Goal: Transaction & Acquisition: Purchase product/service

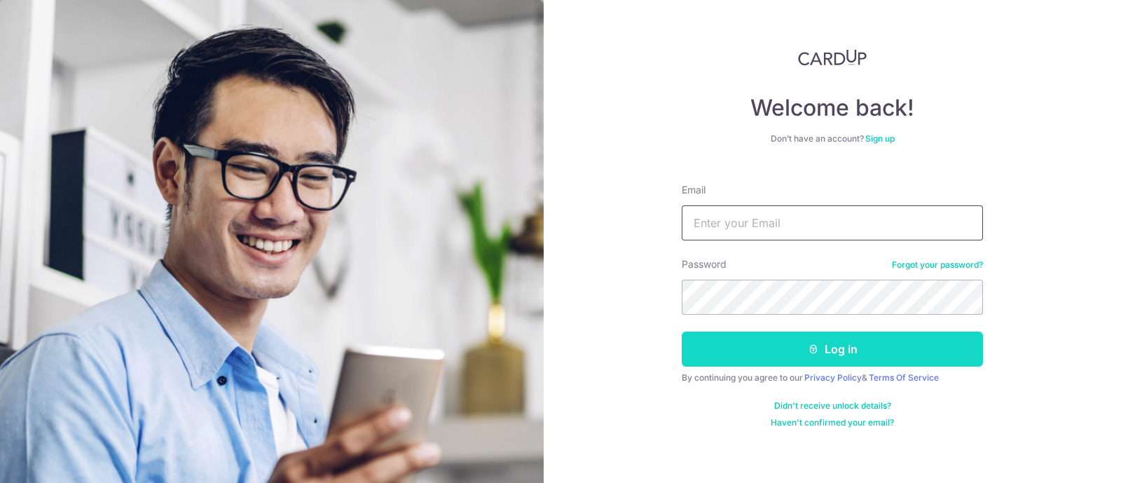
type input "[EMAIL_ADDRESS][DOMAIN_NAME]"
click at [829, 338] on button "Log in" at bounding box center [832, 348] width 301 height 35
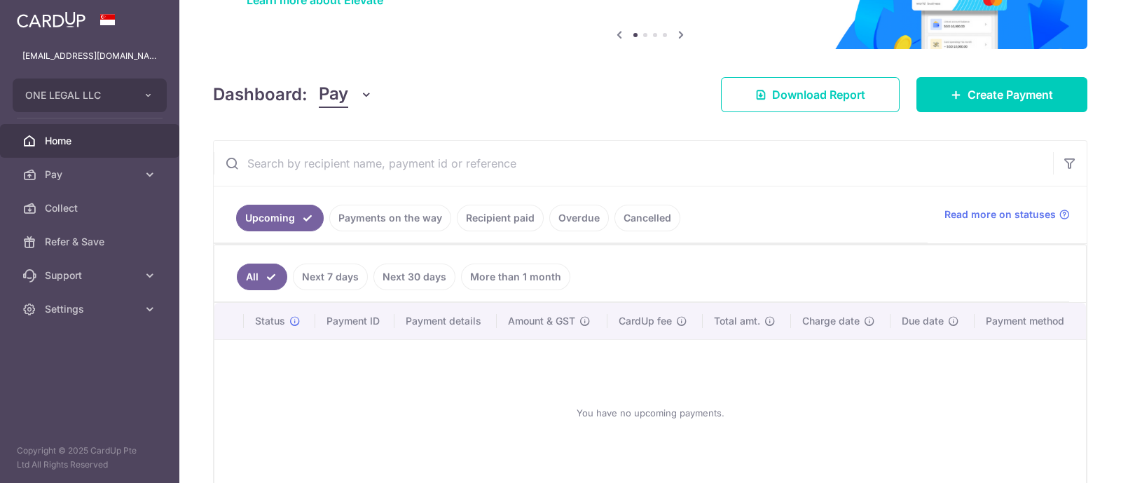
scroll to position [199, 0]
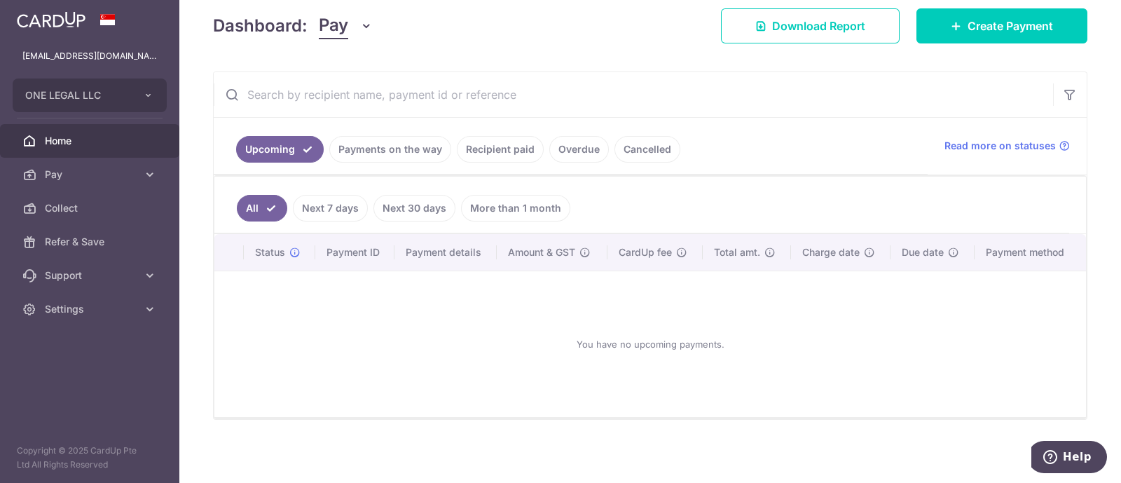
click at [490, 146] on link "Recipient paid" at bounding box center [500, 149] width 87 height 27
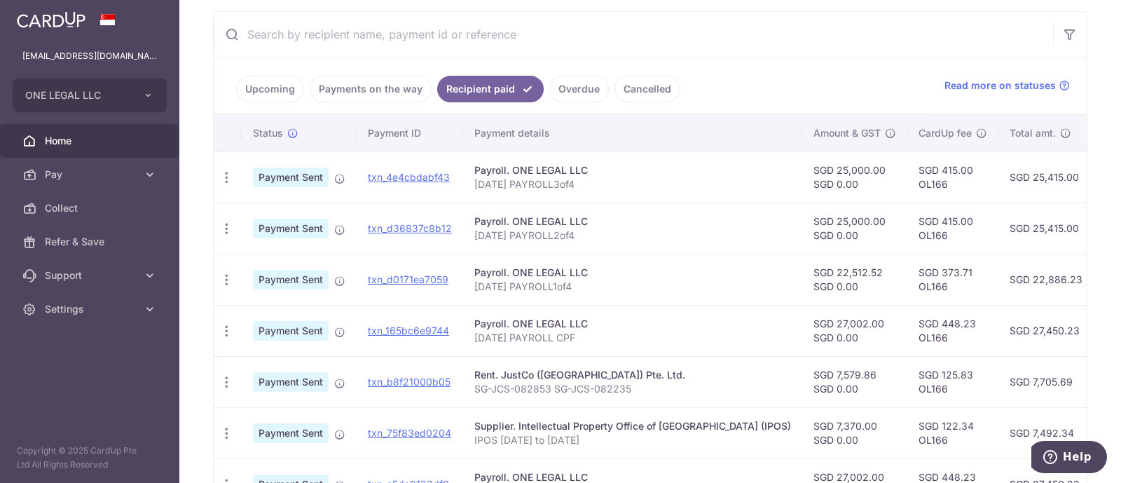
scroll to position [287, 0]
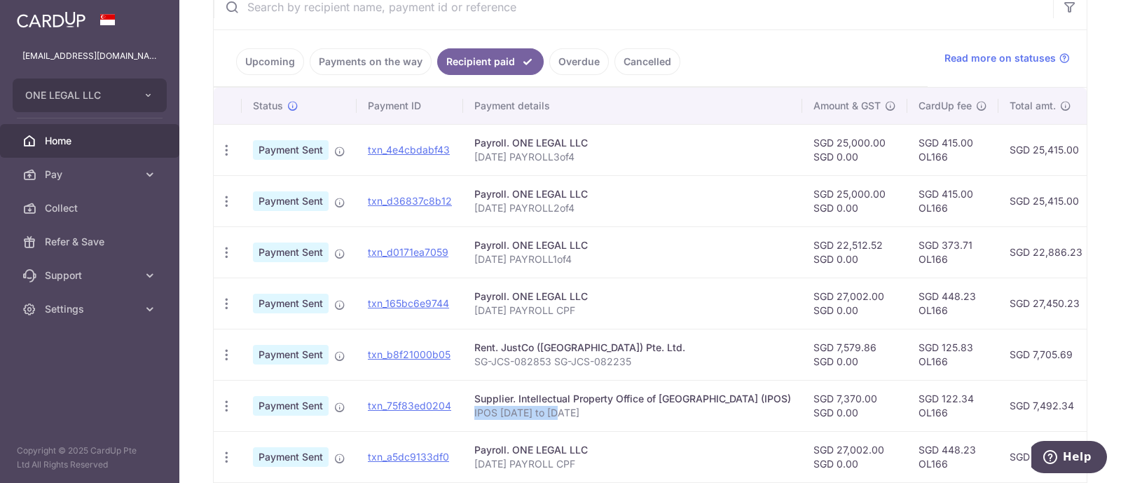
drag, startPoint x: 470, startPoint y: 411, endPoint x: 571, endPoint y: 411, distance: 101.6
click at [570, 411] on td "Supplier. Intellectual Property Office of Singapore (IPOS) IPOS 01 to 10 AUG" at bounding box center [632, 405] width 339 height 51
drag, startPoint x: 476, startPoint y: 203, endPoint x: 625, endPoint y: 207, distance: 149.3
click at [625, 207] on p "JUL2025 PAYROLL2of4" at bounding box center [632, 208] width 317 height 14
copy p "JUL2025 PAYROLL2of4"
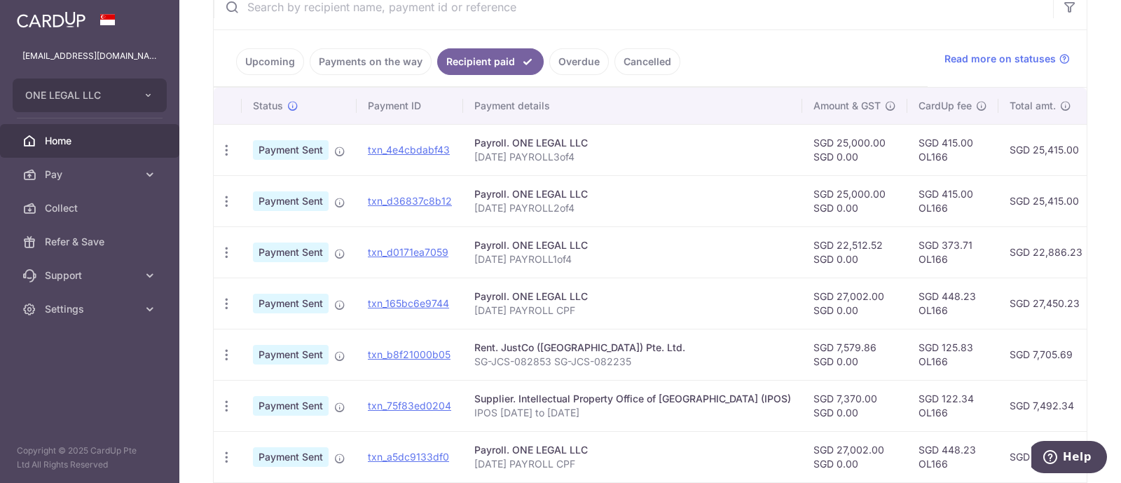
click at [758, 52] on ul "Upcoming Payments on the way Recipient paid Overdue Cancelled" at bounding box center [571, 58] width 714 height 57
click at [90, 177] on span "Pay" at bounding box center [91, 174] width 93 height 14
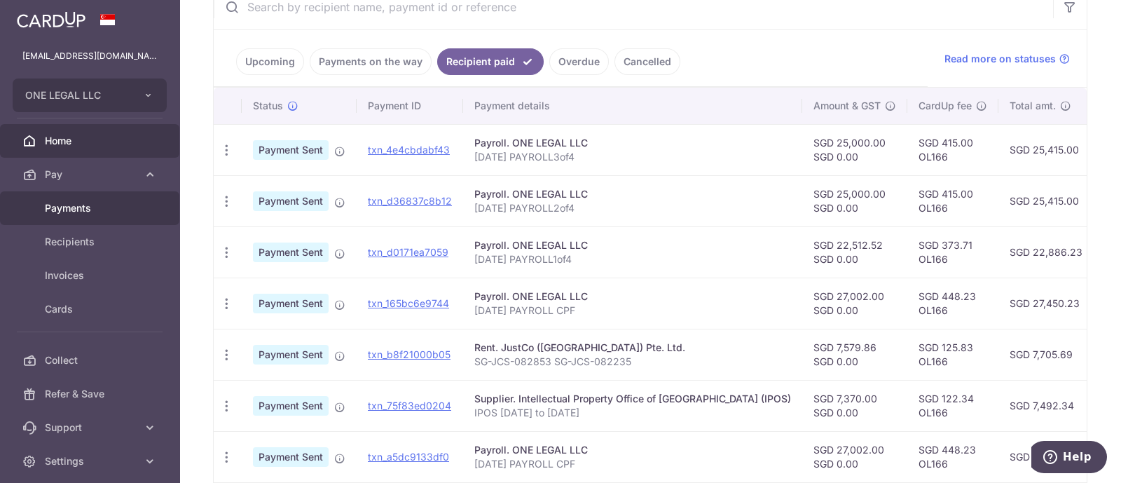
click at [88, 214] on span "Payments" at bounding box center [91, 208] width 93 height 14
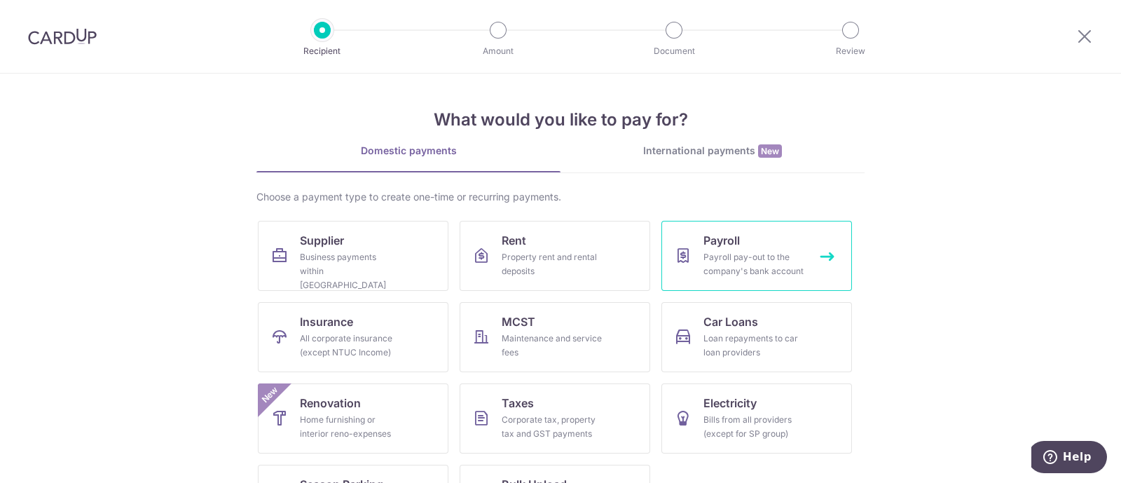
click at [725, 261] on div "Payroll pay-out to the company's bank account" at bounding box center [754, 264] width 101 height 28
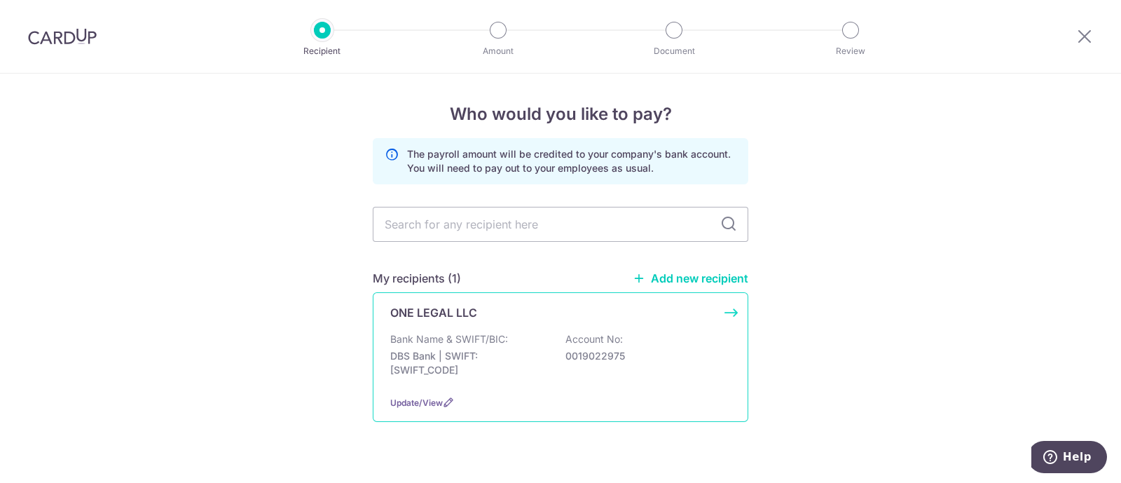
click at [477, 325] on div "ONE LEGAL LLC Bank Name & SWIFT/BIC: DBS Bank | SWIFT: DBSSSGSGXXX Account No: …" at bounding box center [561, 357] width 376 height 130
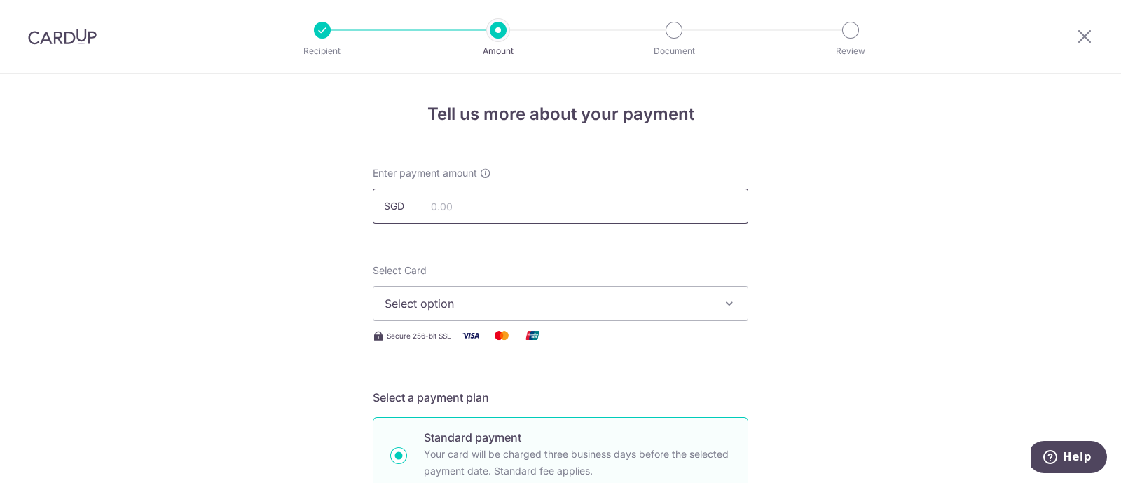
click at [460, 207] on input "text" at bounding box center [561, 206] width 376 height 35
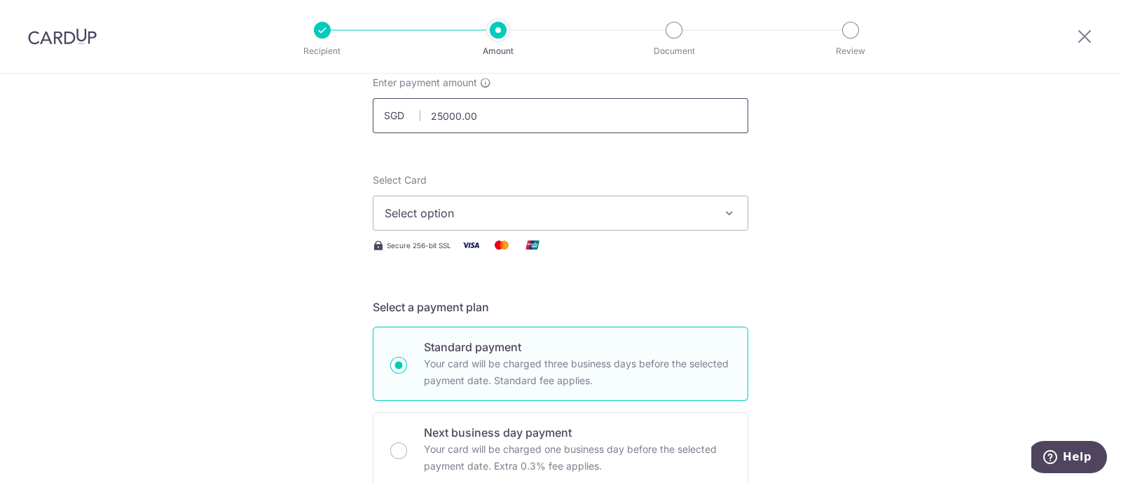
scroll to position [87, 0]
type input "25,000.00"
click at [619, 205] on button "Select option" at bounding box center [561, 216] width 376 height 35
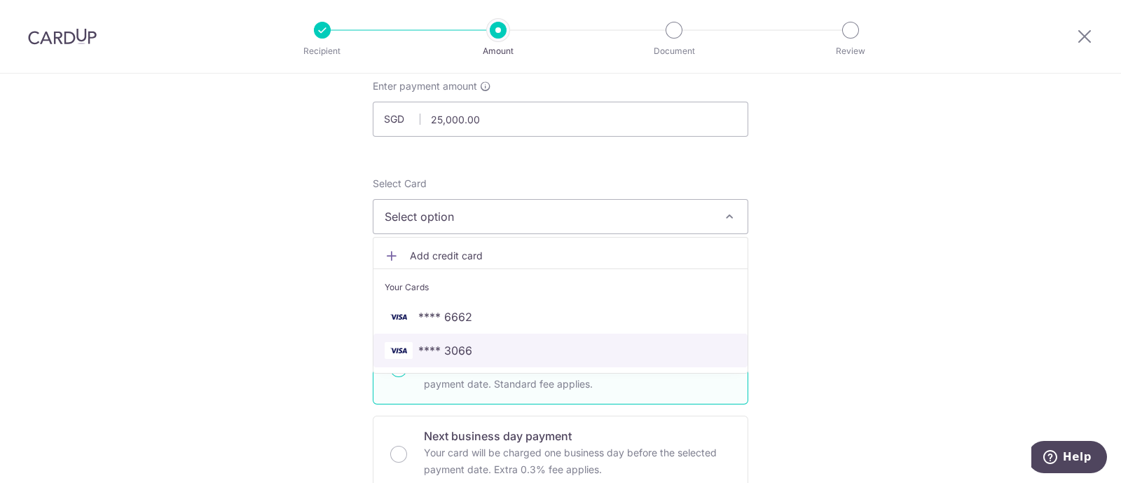
click at [529, 345] on span "**** 3066" at bounding box center [561, 350] width 352 height 17
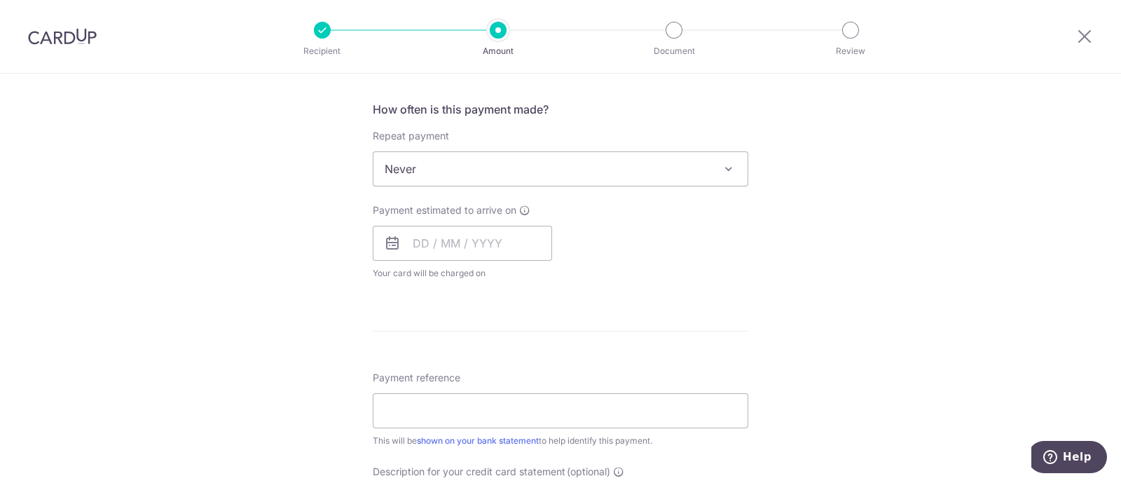
scroll to position [526, 0]
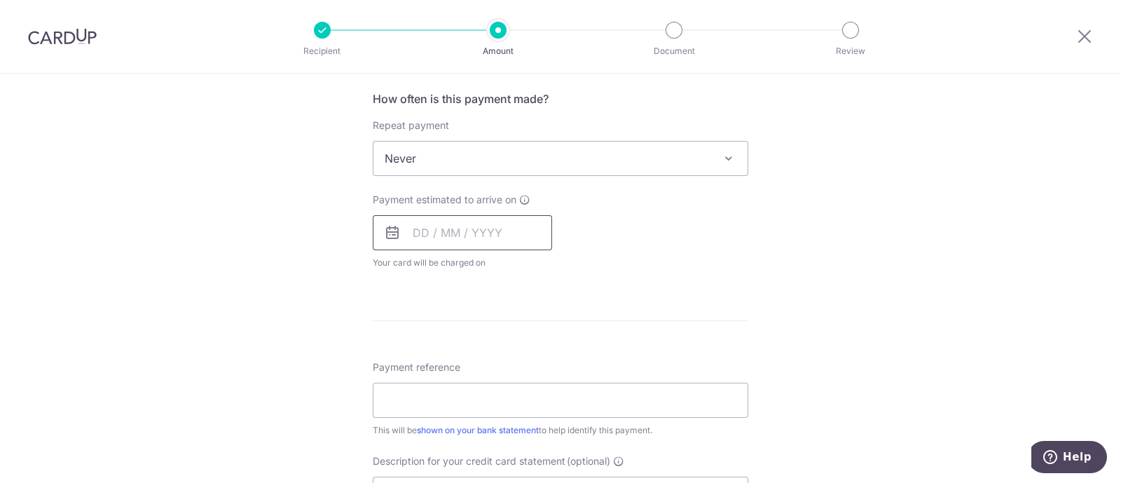
click at [505, 240] on input "text" at bounding box center [462, 232] width 179 height 35
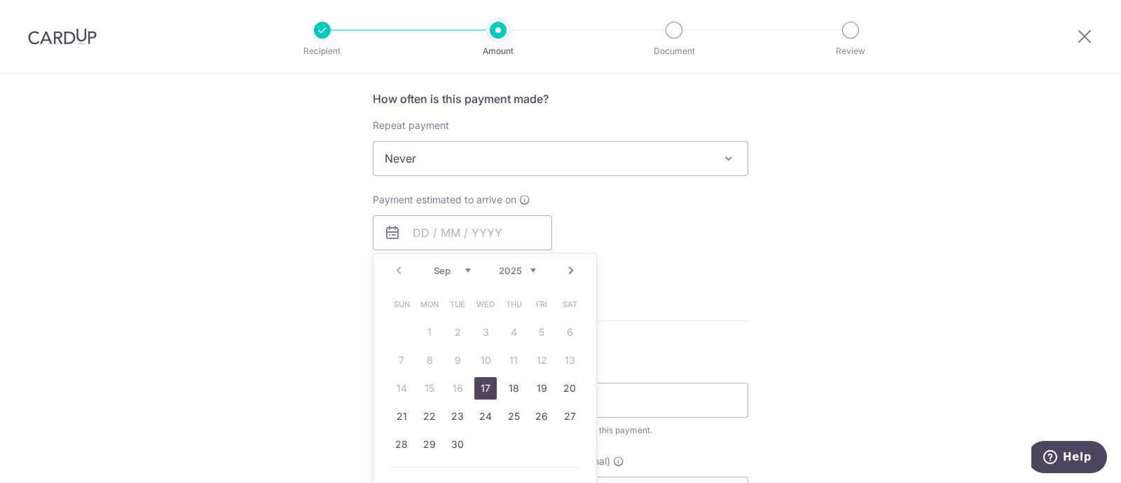
click at [481, 389] on link "17" at bounding box center [485, 388] width 22 height 22
type input "17/09/2025"
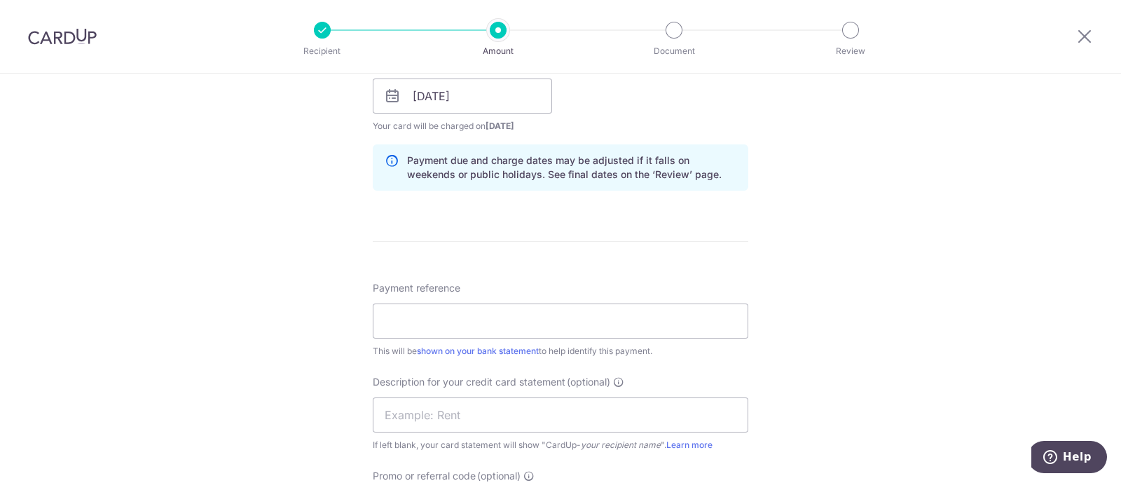
scroll to position [700, 0]
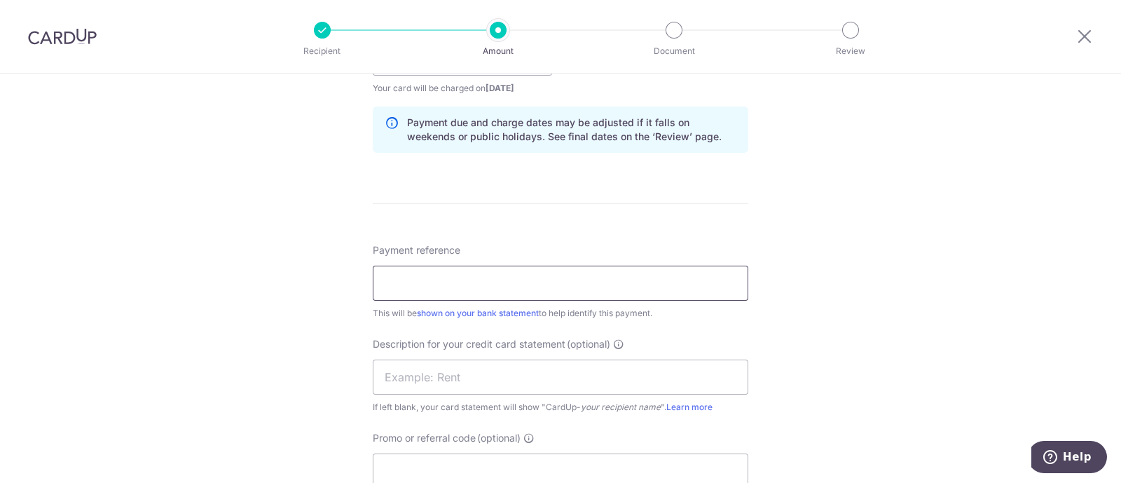
click at [554, 283] on input "Payment reference" at bounding box center [561, 283] width 376 height 35
paste input "JUL2025 PAYROLL2of4"
click at [488, 282] on input "JUL2025 PAYROLL2of4" at bounding box center [561, 283] width 376 height 35
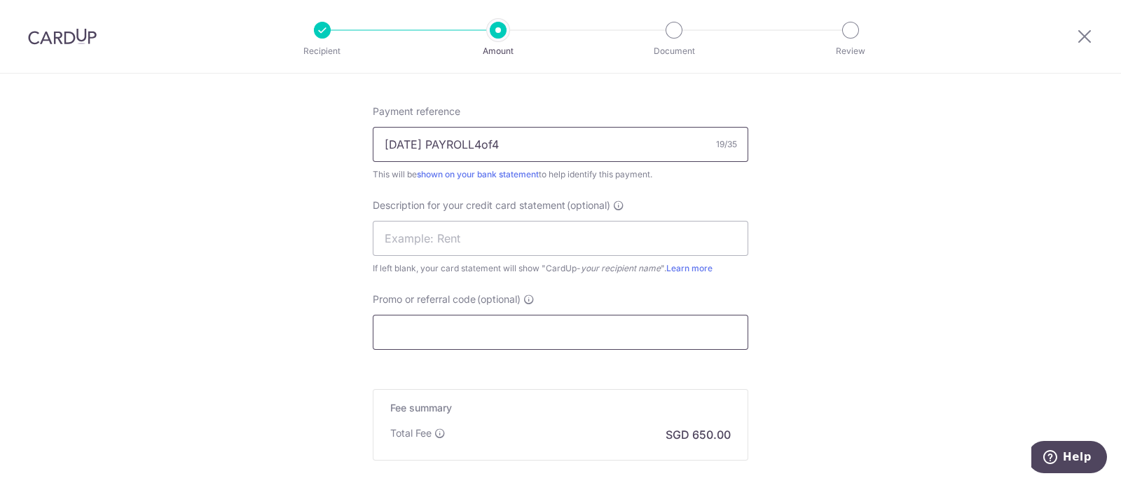
scroll to position [876, 0]
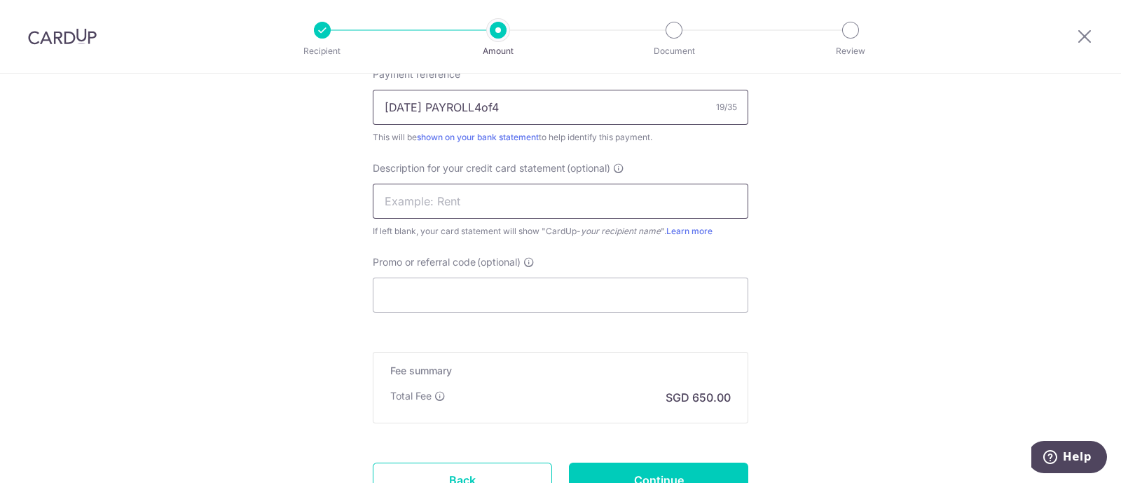
type input "JUL2025 PAYROLL4of4"
click at [556, 204] on input "text" at bounding box center [561, 201] width 376 height 35
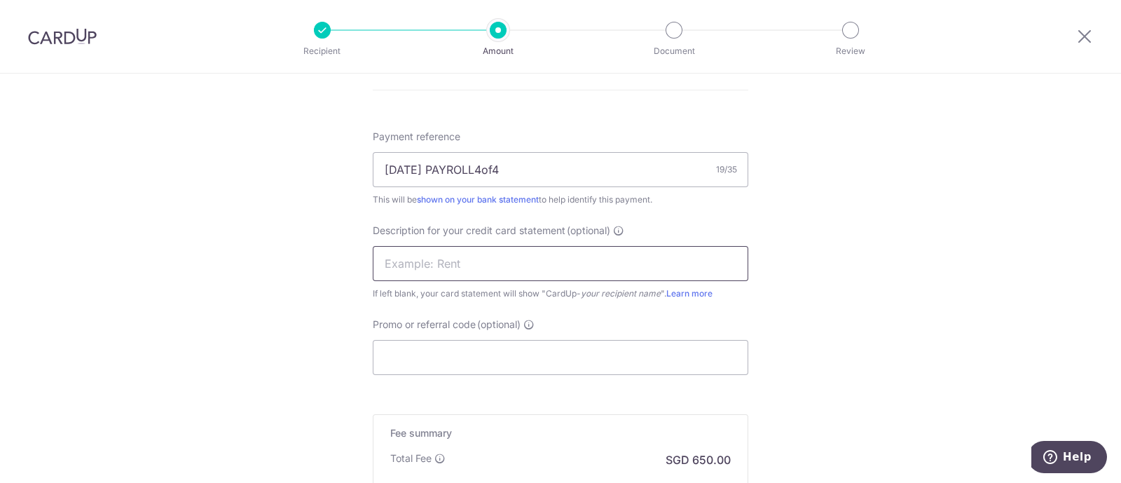
scroll to position [788, 0]
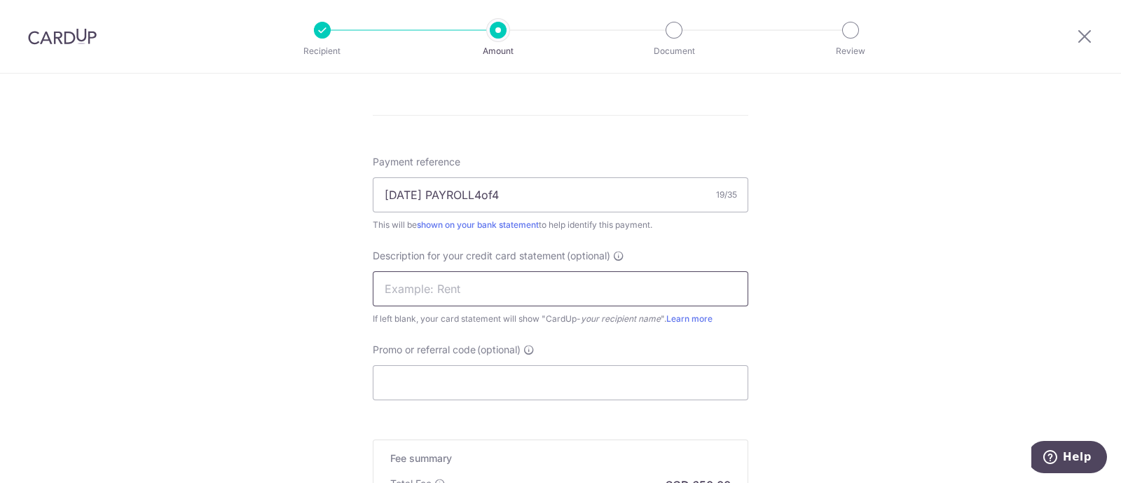
paste input "JUL2025 PAYROLL"
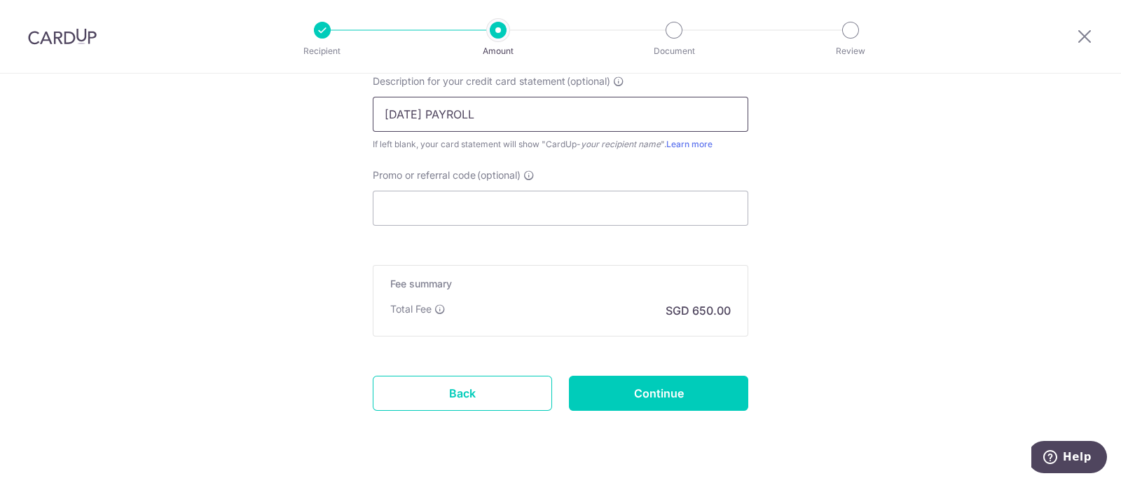
scroll to position [964, 0]
type input "JUL2025 PAYROLL"
click at [504, 205] on input "Promo or referral code (optional)" at bounding box center [561, 207] width 376 height 35
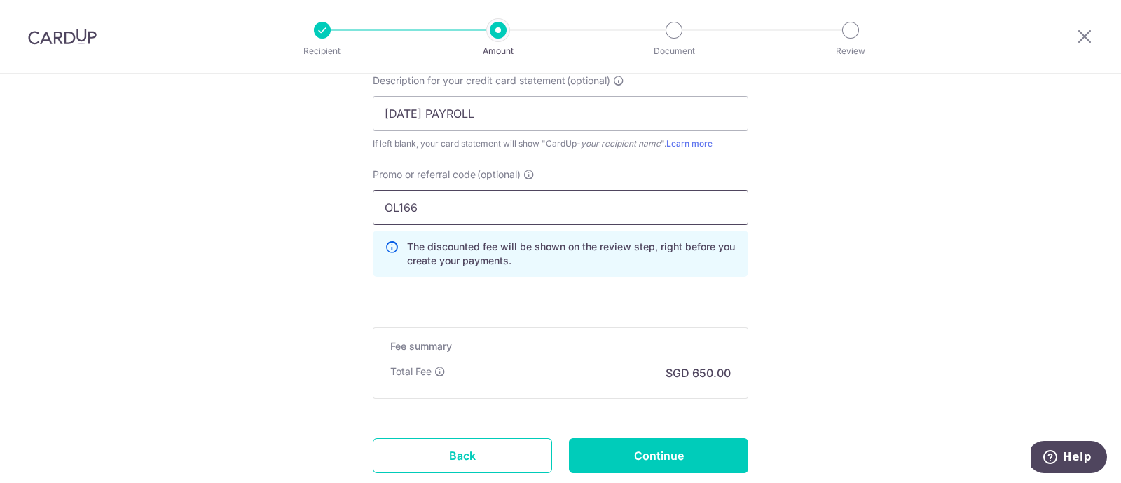
type input "OL166"
click at [675, 456] on input "Continue" at bounding box center [658, 455] width 179 height 35
type input "Create Schedule"
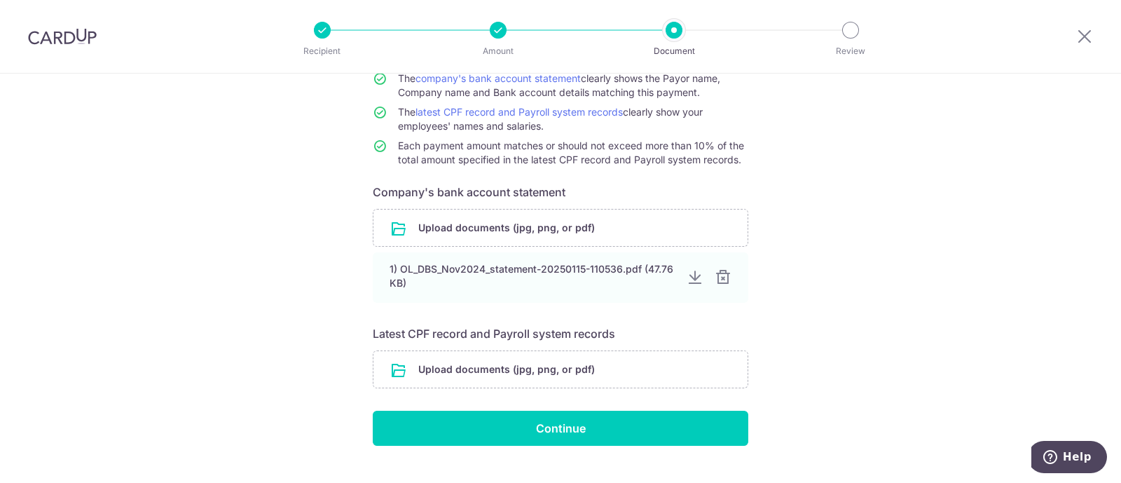
scroll to position [168, 0]
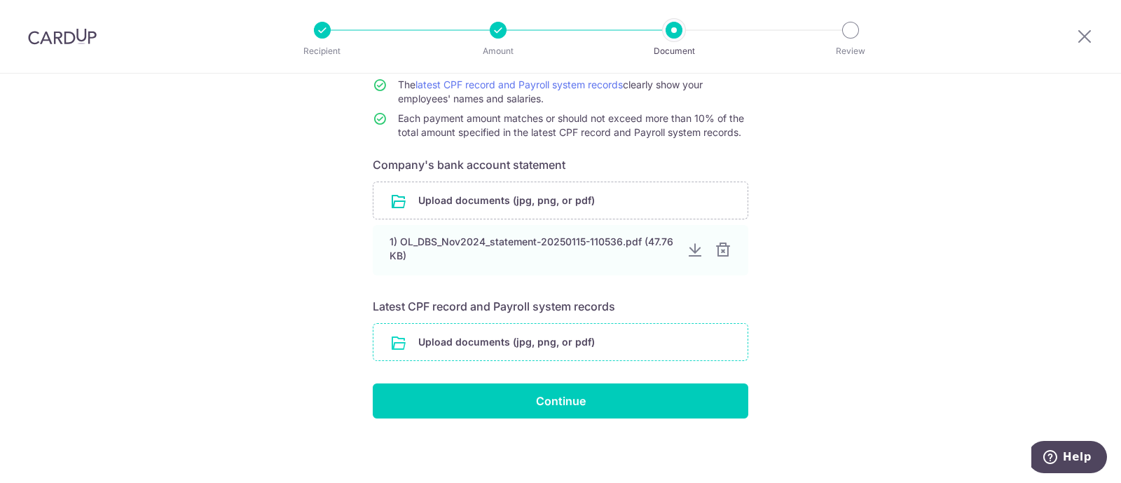
click at [498, 346] on input "file" at bounding box center [561, 342] width 374 height 36
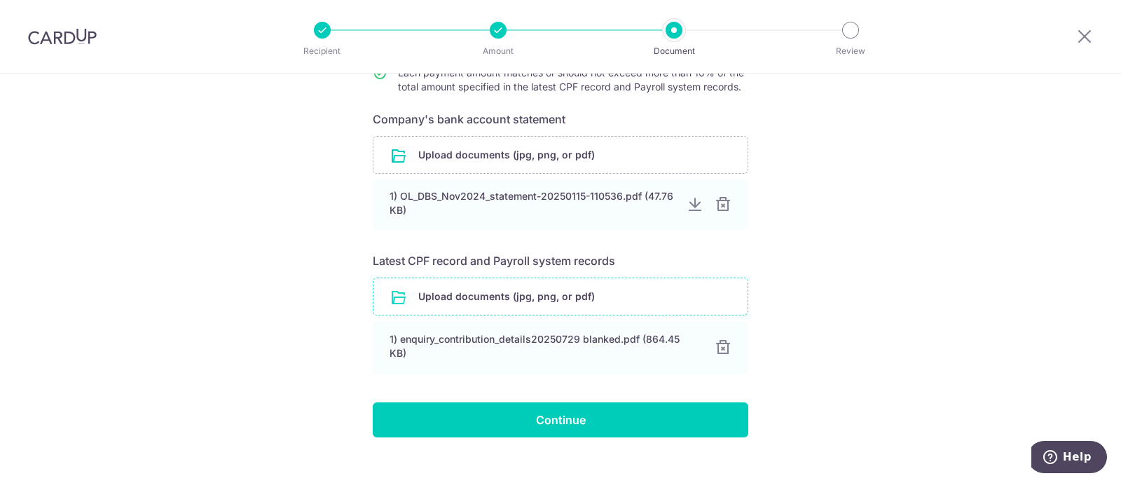
scroll to position [233, 0]
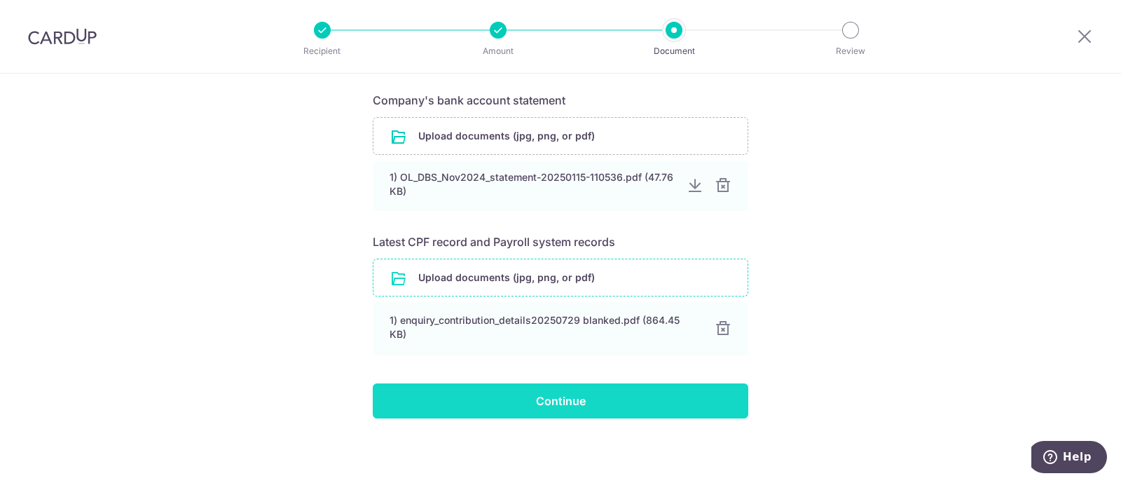
click at [552, 399] on input "Continue" at bounding box center [561, 400] width 376 height 35
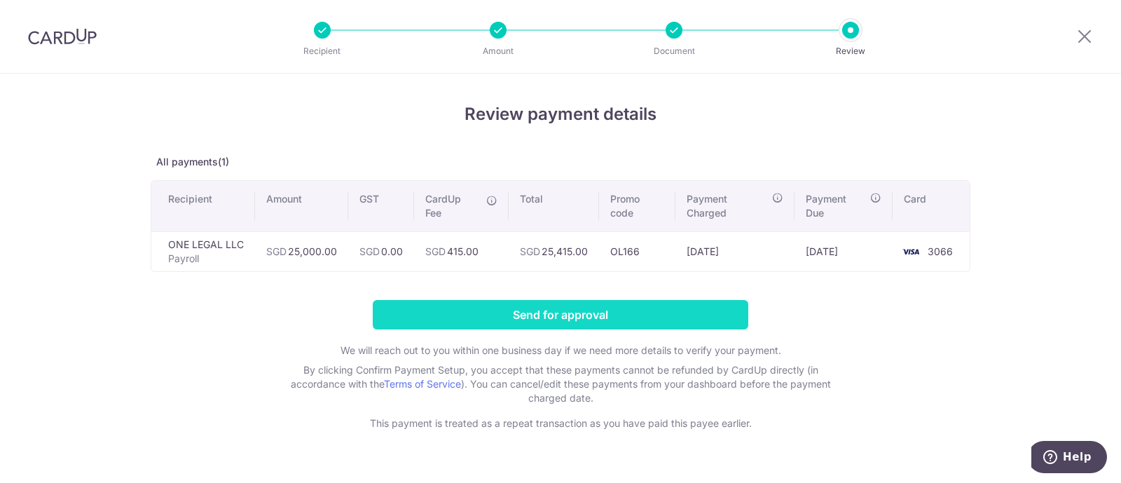
click at [567, 308] on input "Send for approval" at bounding box center [561, 314] width 376 height 29
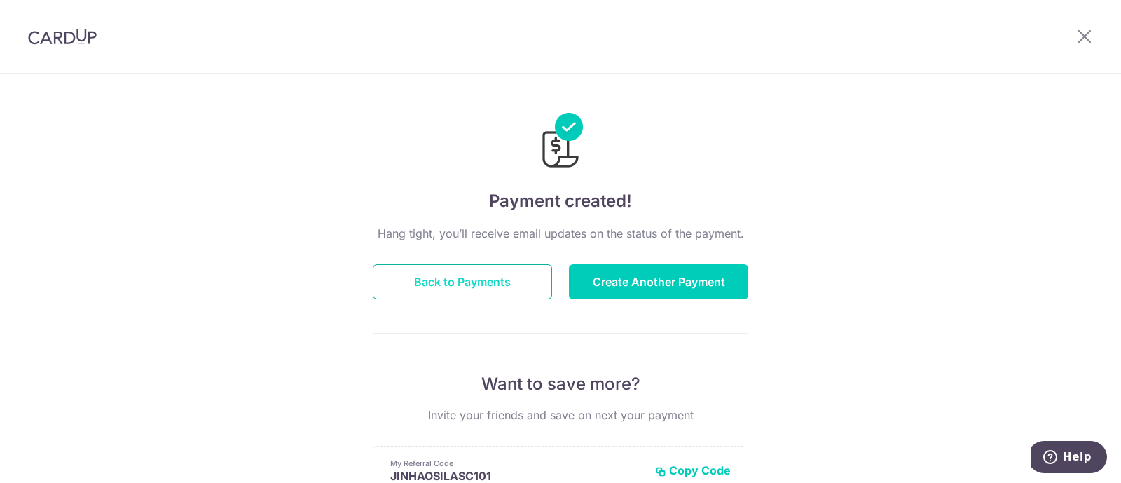
click at [480, 278] on button "Back to Payments" at bounding box center [462, 281] width 179 height 35
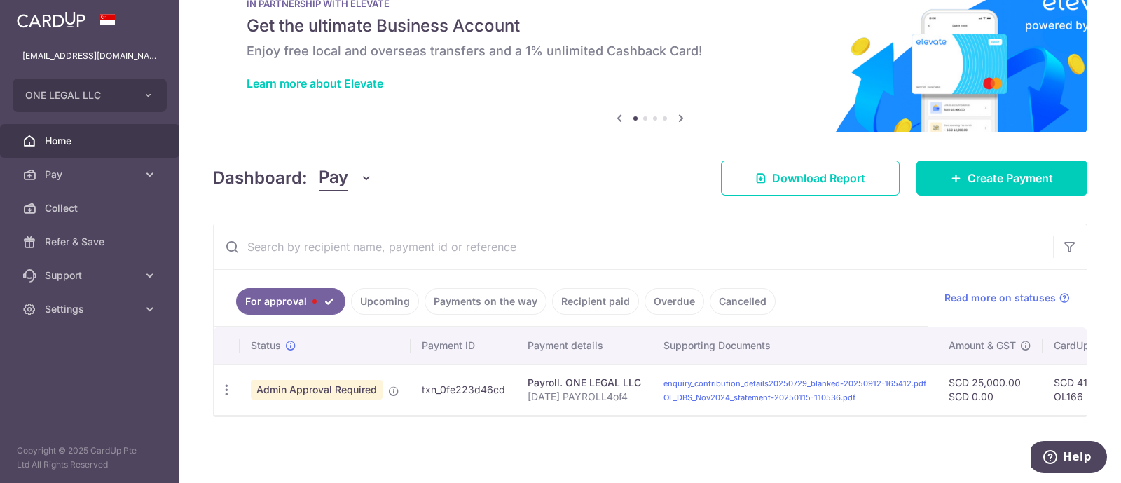
scroll to position [0, 420]
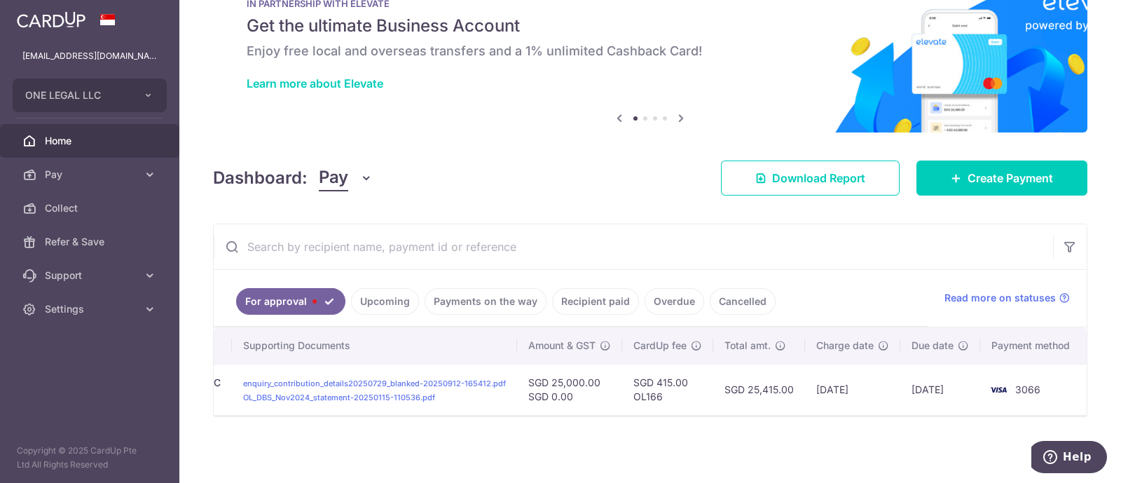
click at [493, 297] on link "Payments on the way" at bounding box center [486, 301] width 122 height 27
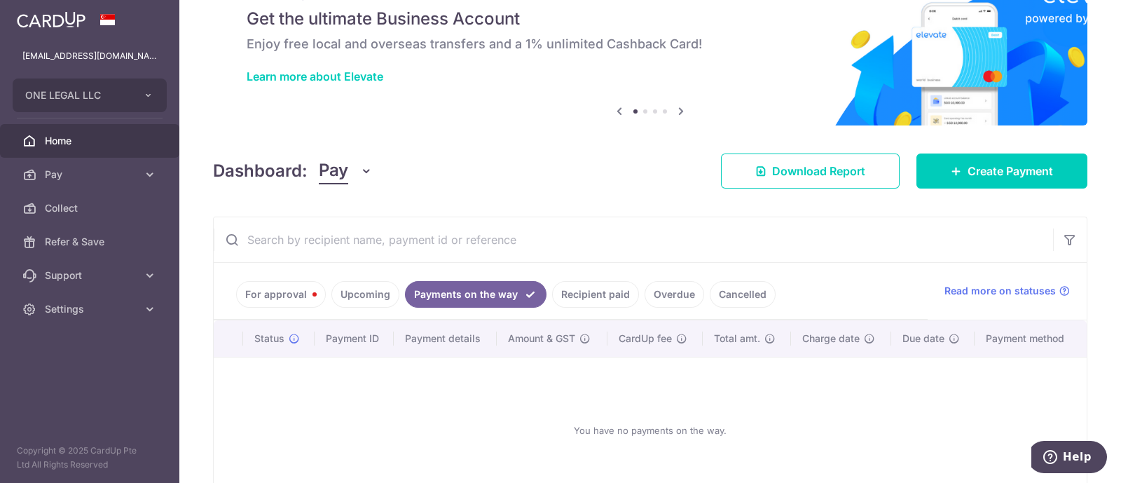
click at [602, 297] on link "Recipient paid" at bounding box center [595, 294] width 87 height 27
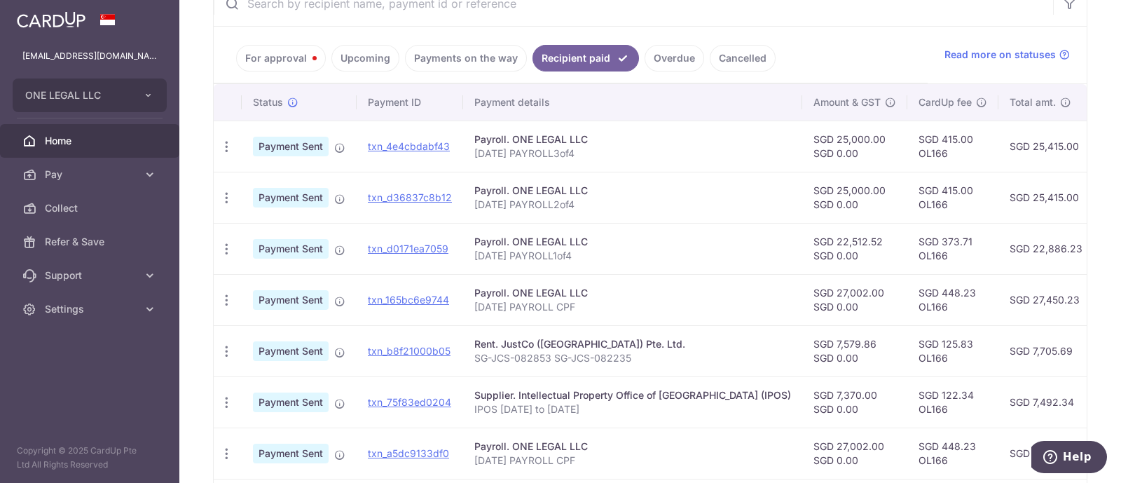
scroll to position [317, 0]
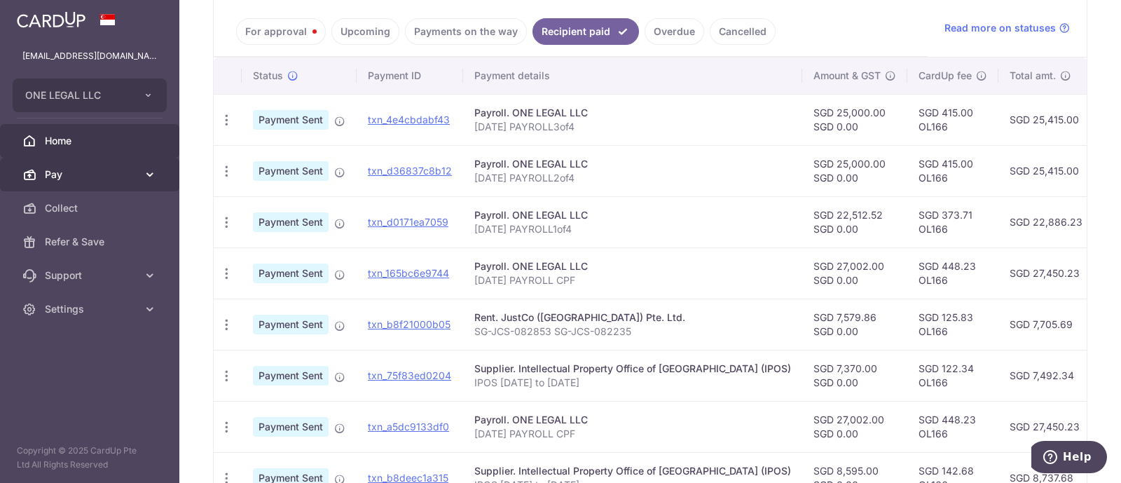
click at [72, 177] on span "Pay" at bounding box center [91, 174] width 93 height 14
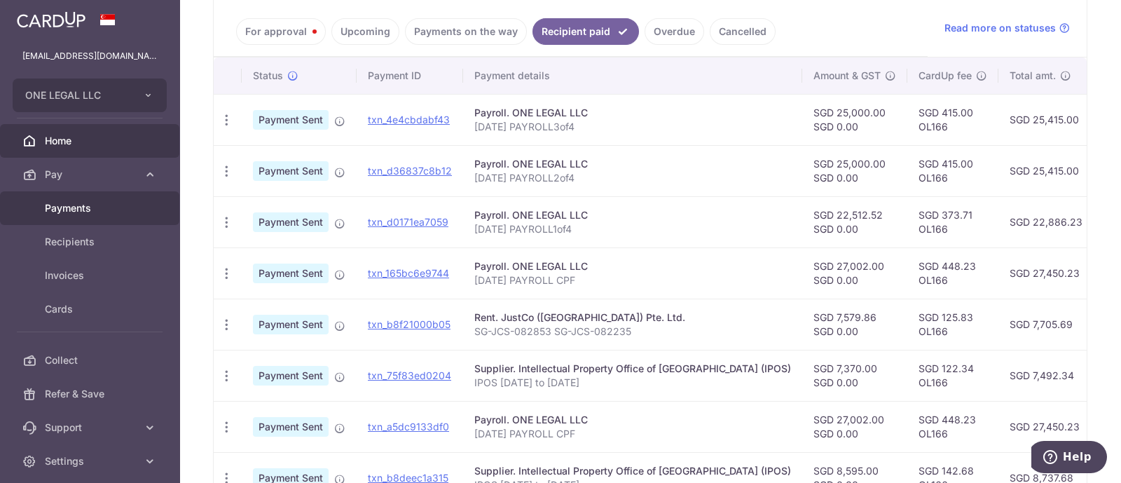
click at [78, 207] on span "Payments" at bounding box center [91, 208] width 93 height 14
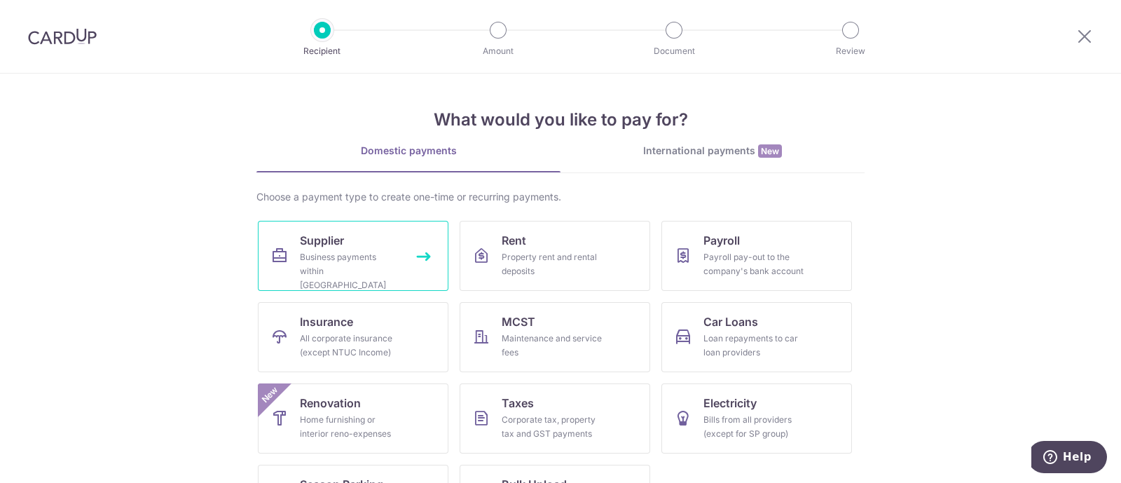
click at [348, 242] on link "Supplier Business payments within [GEOGRAPHIC_DATA]" at bounding box center [353, 256] width 191 height 70
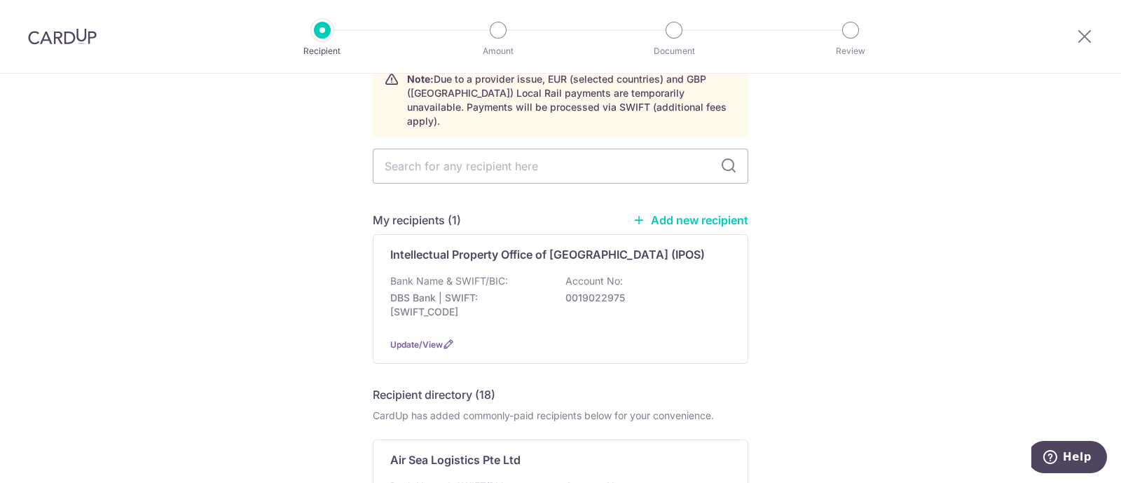
scroll to position [175, 0]
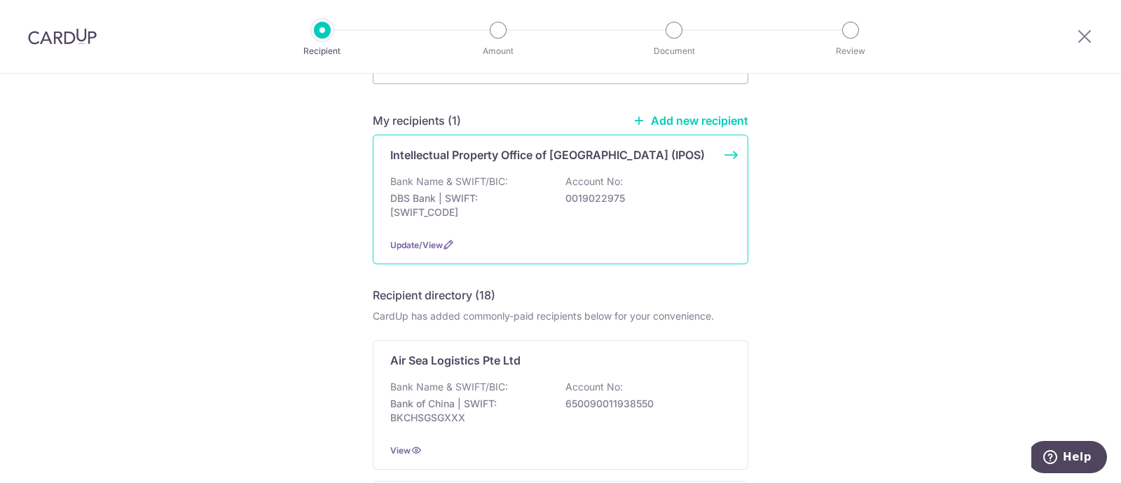
click at [577, 149] on div "Intellectual Property Office of [GEOGRAPHIC_DATA] (IPOS) Bank Name & SWIFT/BIC:…" at bounding box center [561, 200] width 376 height 130
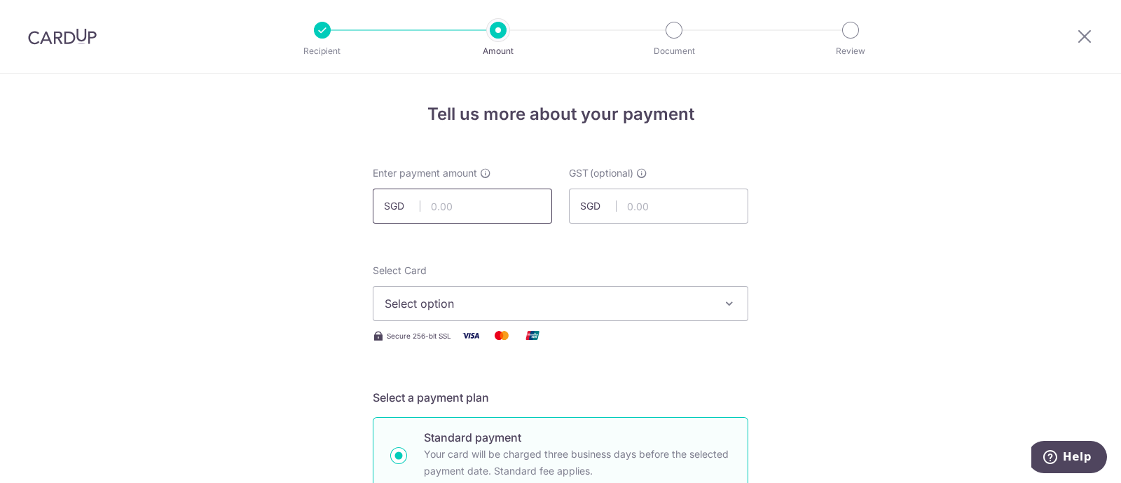
click at [496, 208] on input "text" at bounding box center [462, 206] width 179 height 35
type input "22,045.00"
type input "0.00"
click at [524, 296] on span "Select option" at bounding box center [548, 303] width 327 height 17
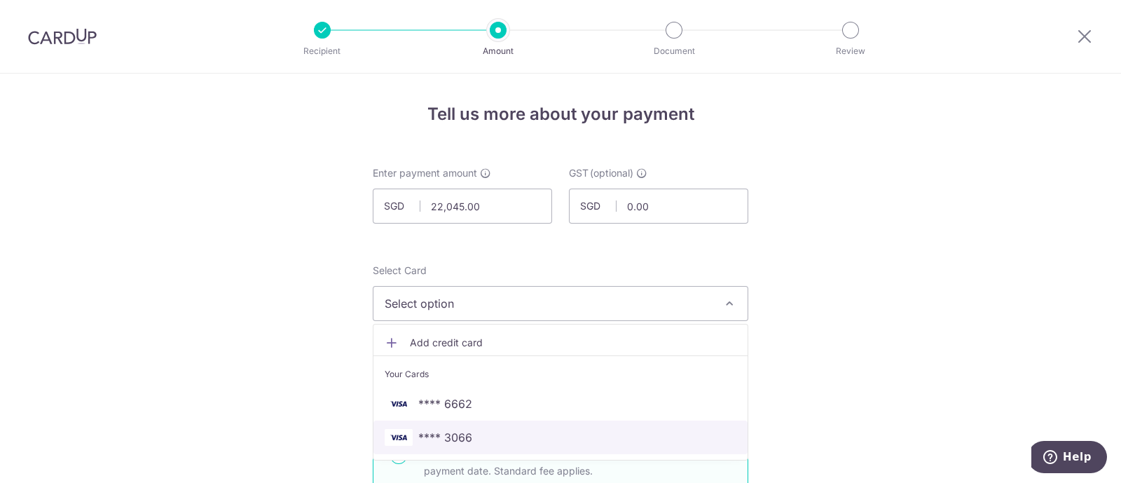
click at [479, 433] on span "**** 3066" at bounding box center [561, 437] width 352 height 17
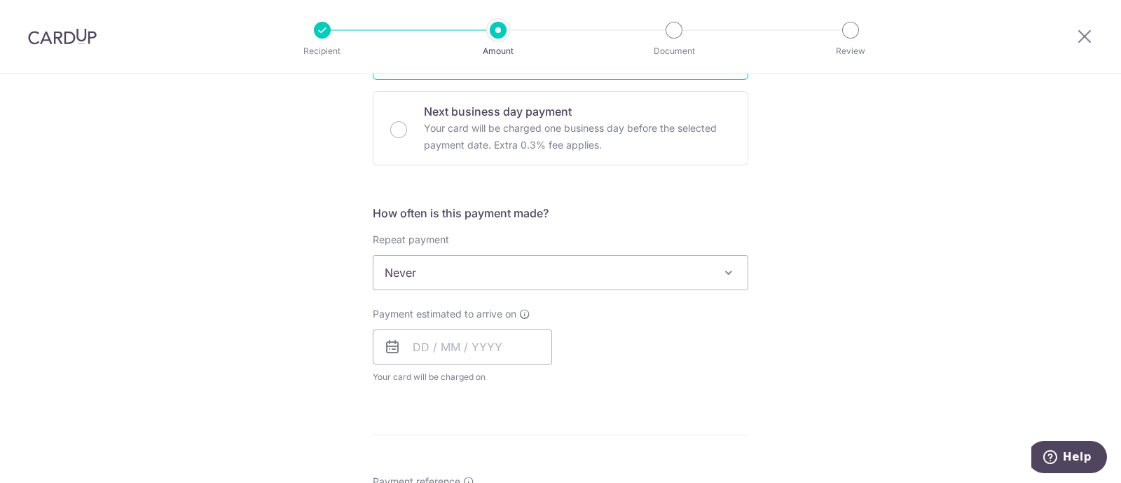
scroll to position [438, 0]
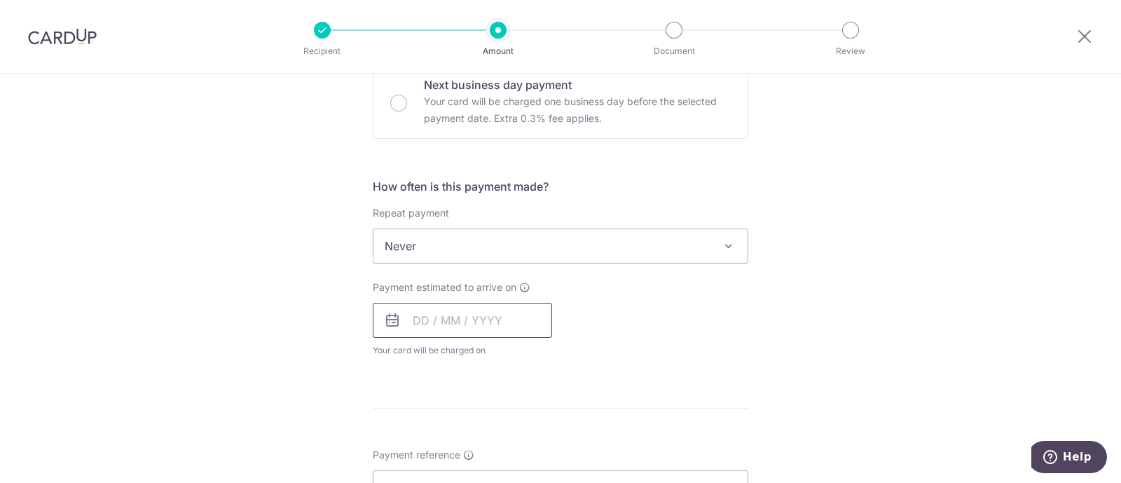
click at [477, 320] on input "text" at bounding box center [462, 320] width 179 height 35
click at [477, 471] on link "17" at bounding box center [485, 476] width 22 height 22
type input "[DATE]"
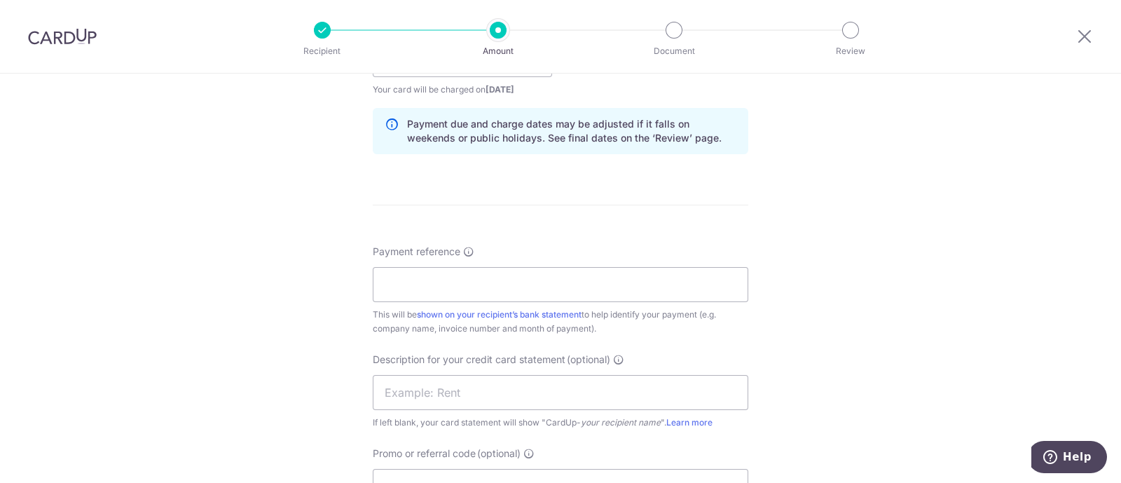
scroll to position [700, 0]
click at [484, 284] on input "Payment reference" at bounding box center [561, 283] width 376 height 35
click at [419, 280] on input "IPOS 01 to 10 FEB" at bounding box center [561, 283] width 376 height 35
type input "IPOS [DATE] to [DATE]"
click at [432, 380] on input "text" at bounding box center [561, 391] width 376 height 35
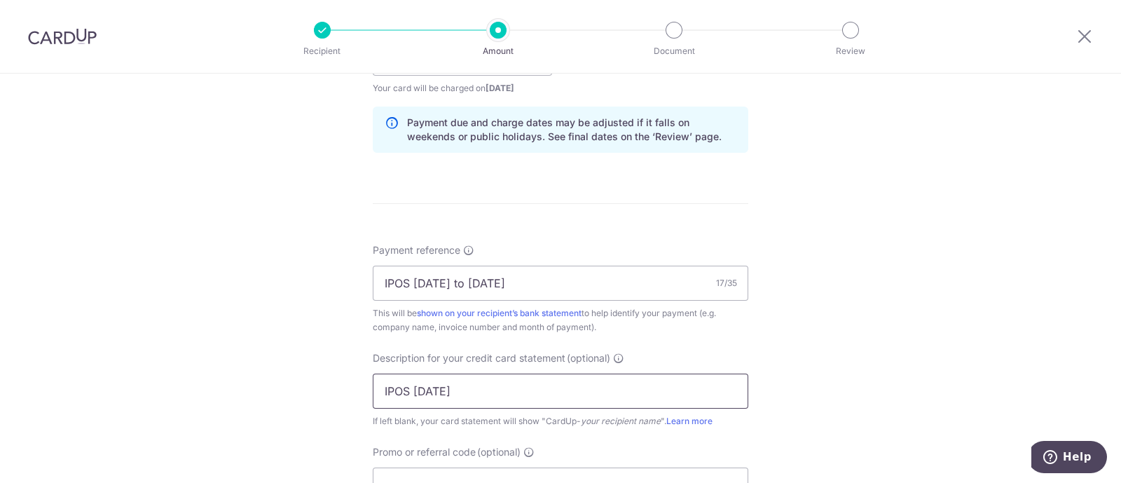
click at [411, 392] on input "IPOS 10JAN" at bounding box center [561, 391] width 376 height 35
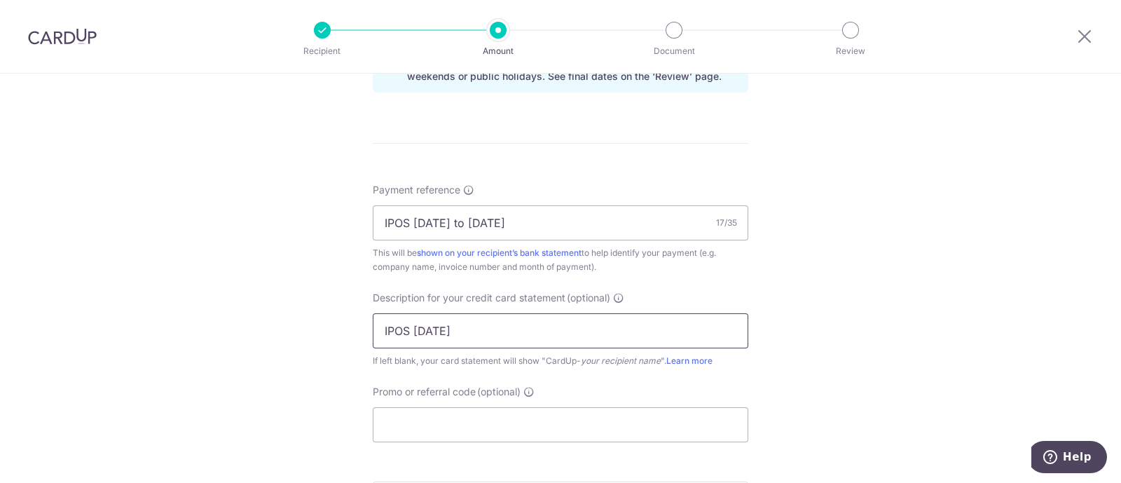
scroll to position [788, 0]
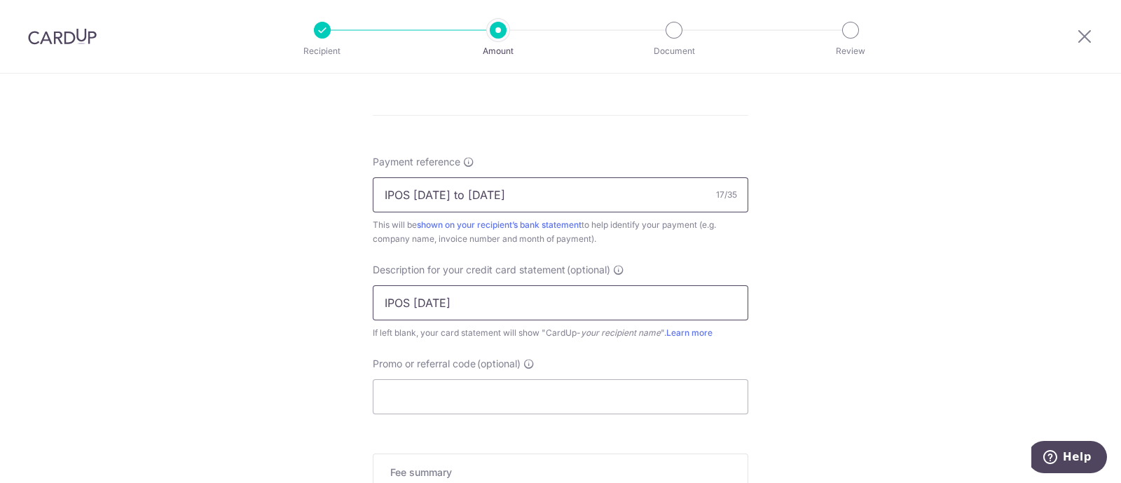
type input "IPOS 20AUG"
drag, startPoint x: 530, startPoint y: 192, endPoint x: 235, endPoint y: 198, distance: 295.1
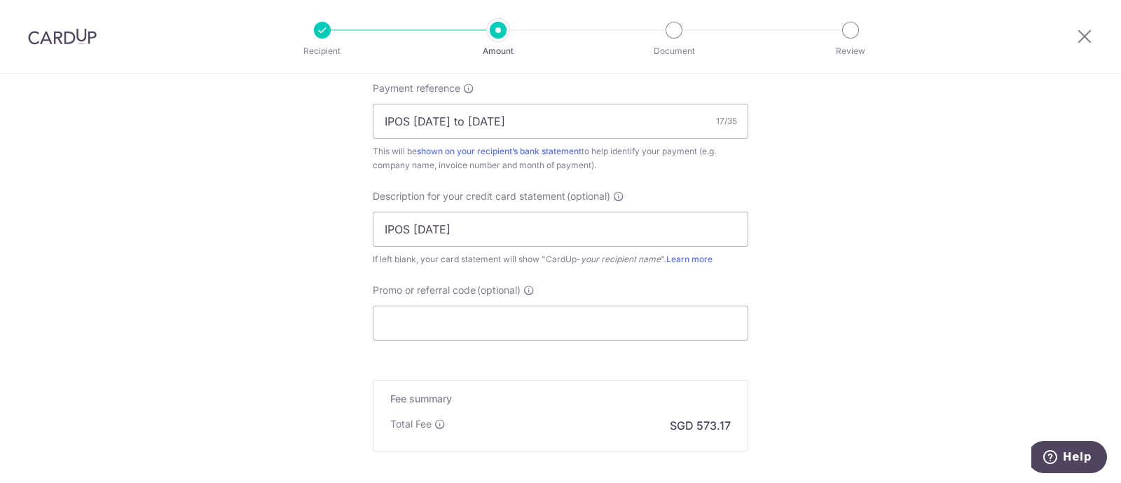
scroll to position [964, 0]
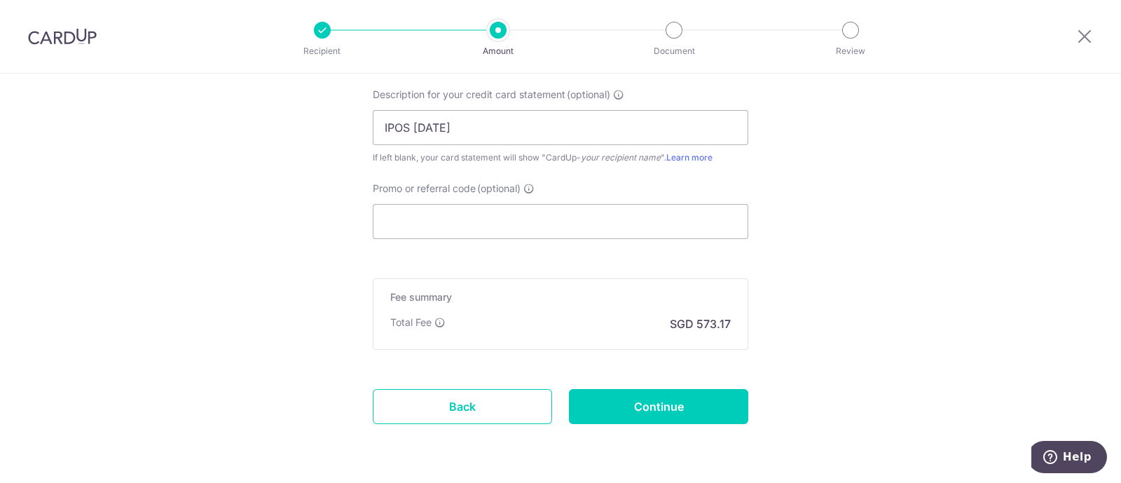
click at [540, 201] on div "Promo or referral code (optional) The discounted fee will be shown on the revie…" at bounding box center [561, 210] width 376 height 57
click at [540, 212] on input "Promo or referral code (optional)" at bounding box center [561, 221] width 376 height 35
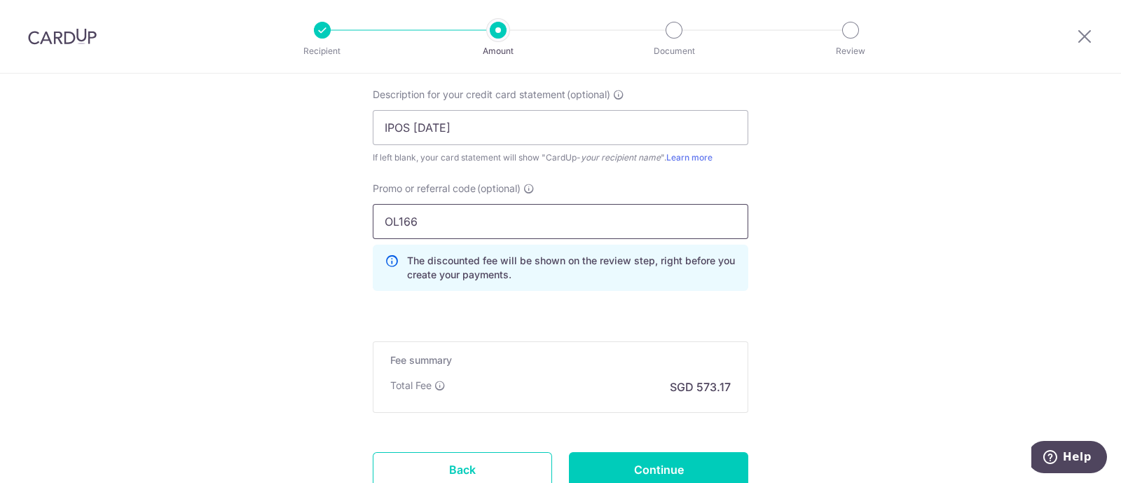
type input "OL166"
click at [673, 460] on input "Continue" at bounding box center [658, 469] width 179 height 35
type input "Create Schedule"
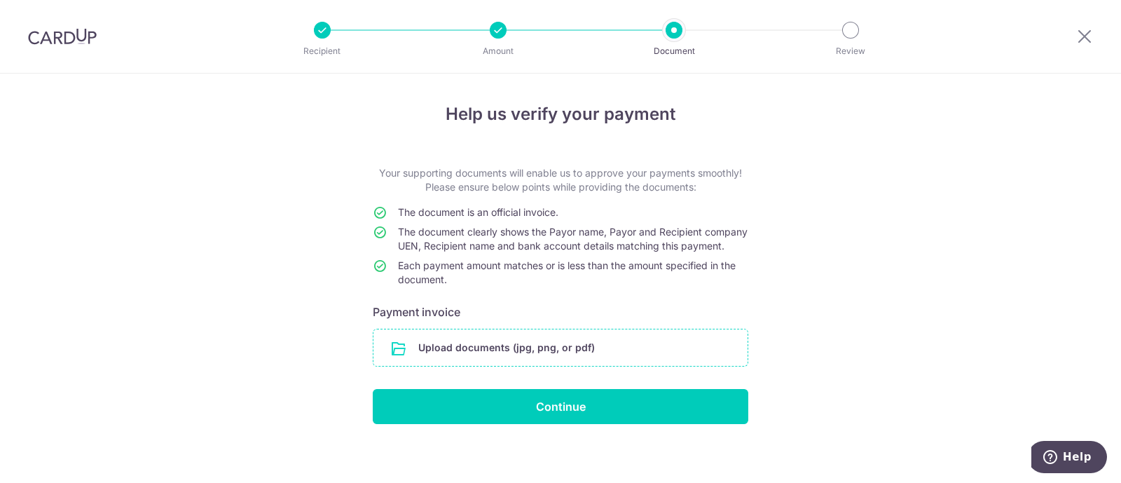
click at [463, 358] on input "file" at bounding box center [561, 347] width 374 height 36
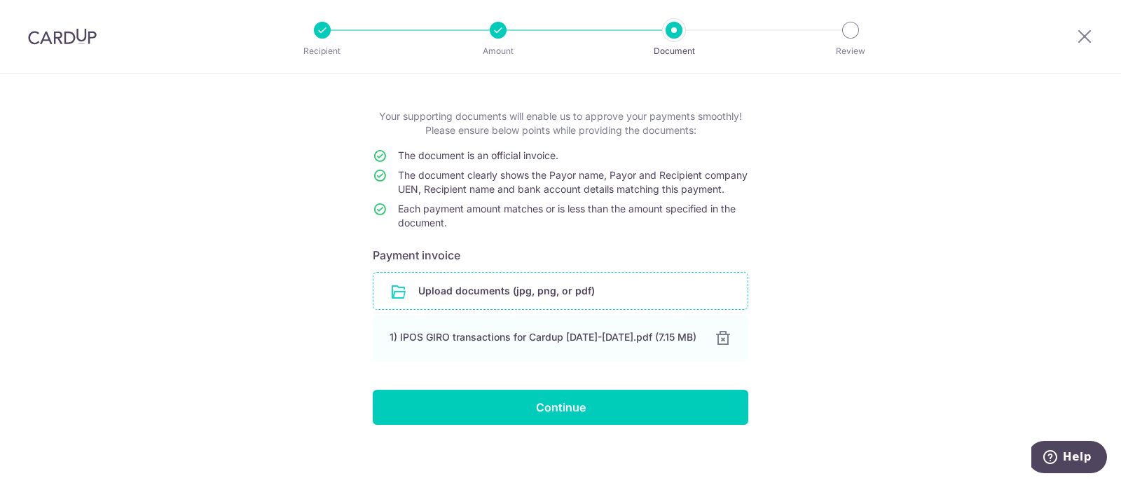
scroll to position [84, 0]
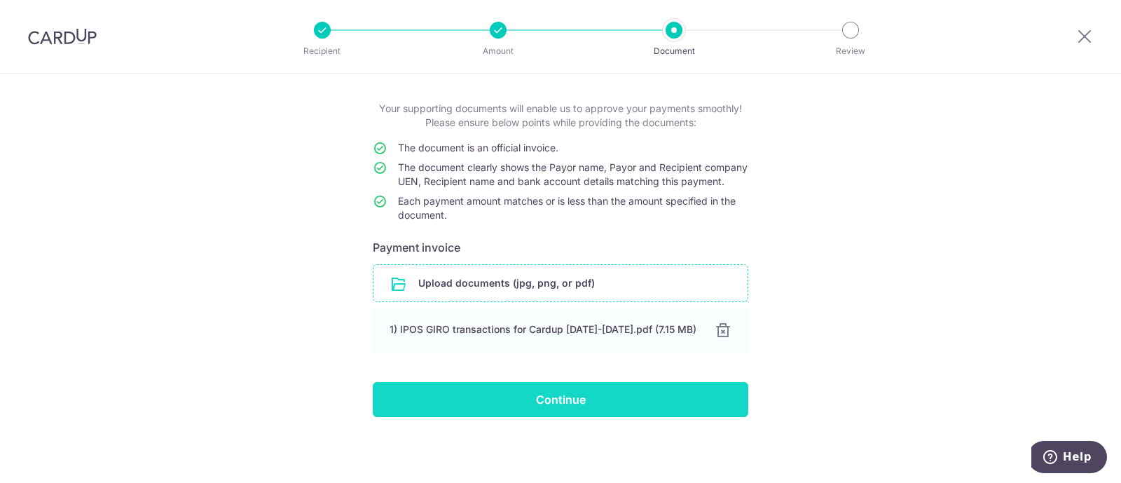
click at [571, 403] on input "Continue" at bounding box center [561, 399] width 376 height 35
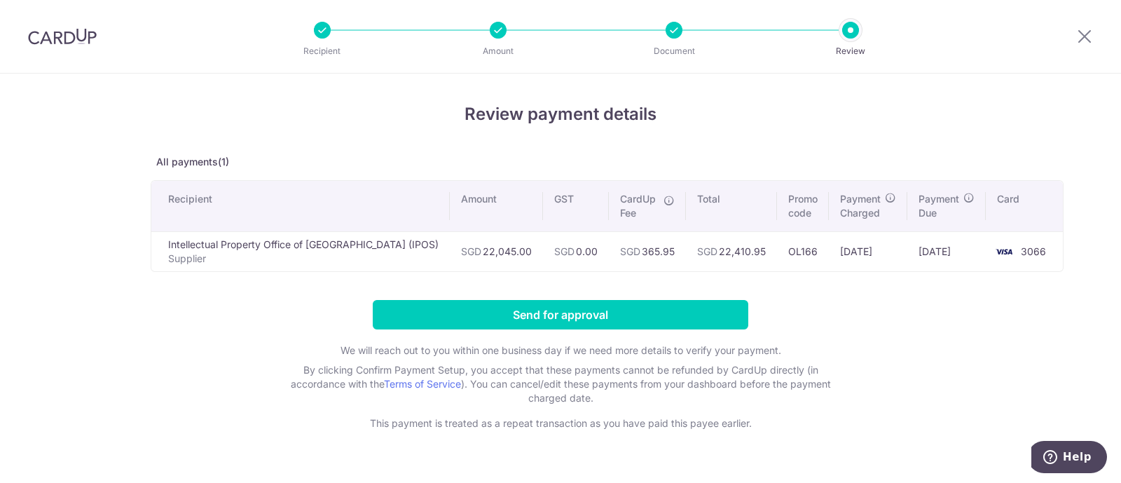
click at [113, 152] on div "Review payment details All payments(1) Recipient Amount GST CardUp Fee Total Pr…" at bounding box center [560, 293] width 1121 height 439
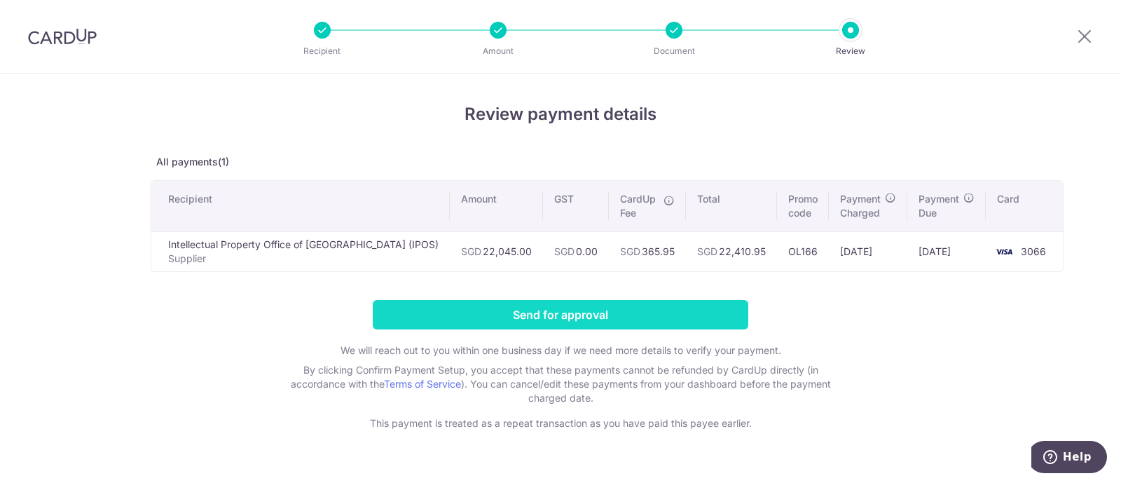
click at [584, 305] on input "Send for approval" at bounding box center [561, 314] width 376 height 29
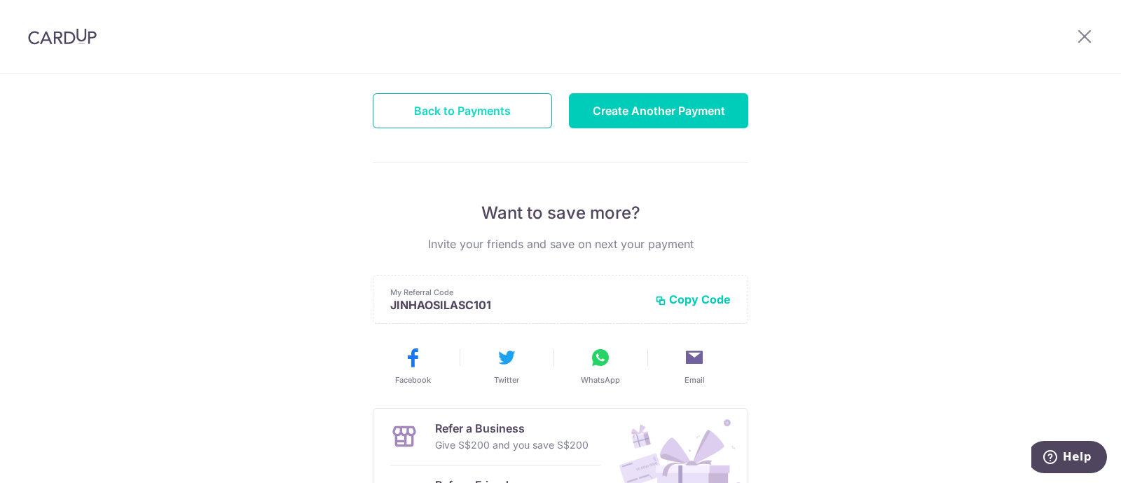
scroll to position [175, 0]
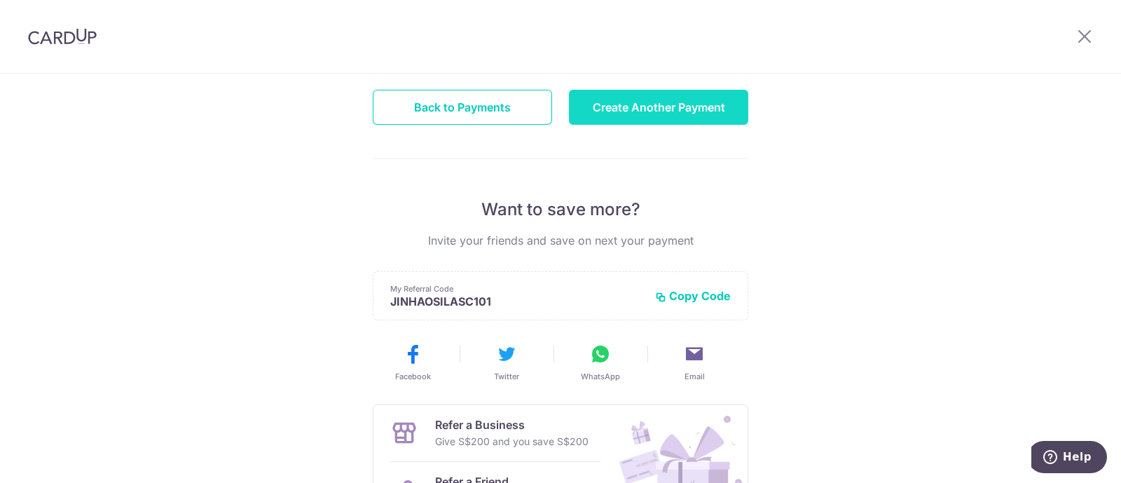
click at [678, 114] on button "Create Another Payment" at bounding box center [658, 107] width 179 height 35
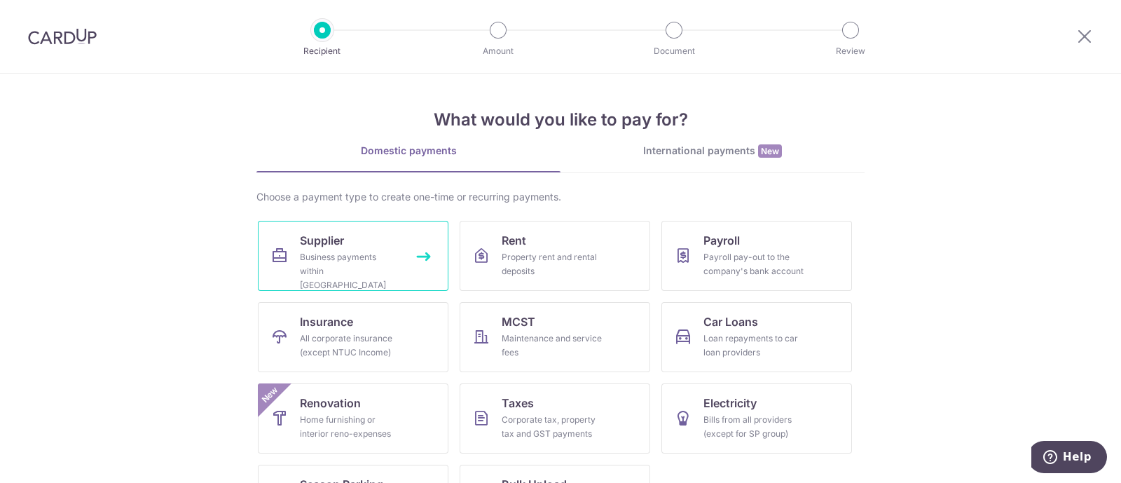
click at [347, 247] on link "Supplier Business payments within Singapore" at bounding box center [353, 256] width 191 height 70
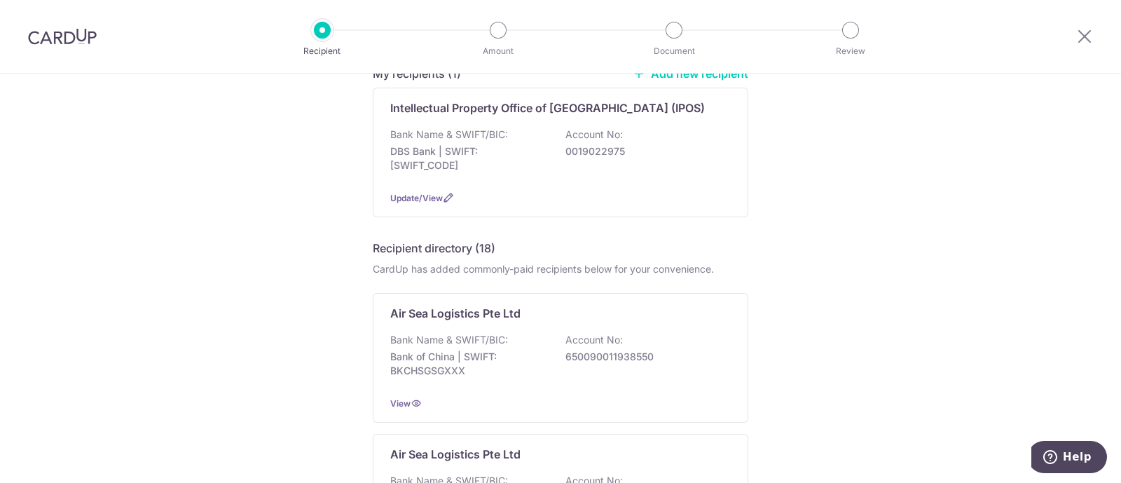
scroll to position [263, 0]
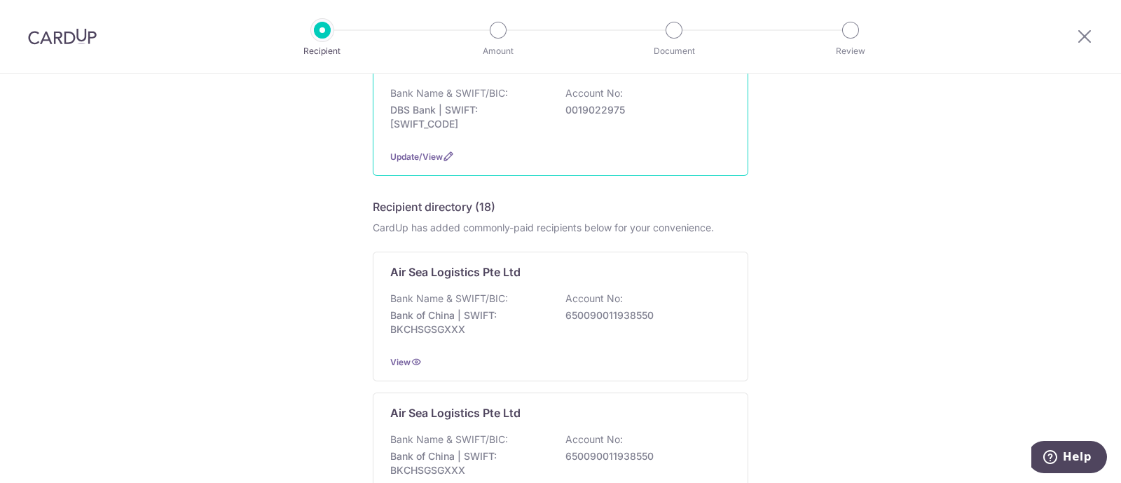
click at [557, 104] on div "Bank Name & SWIFT/BIC: DBS Bank | SWIFT: [SWIFT_CODE] Account No: 0019022975" at bounding box center [560, 112] width 341 height 52
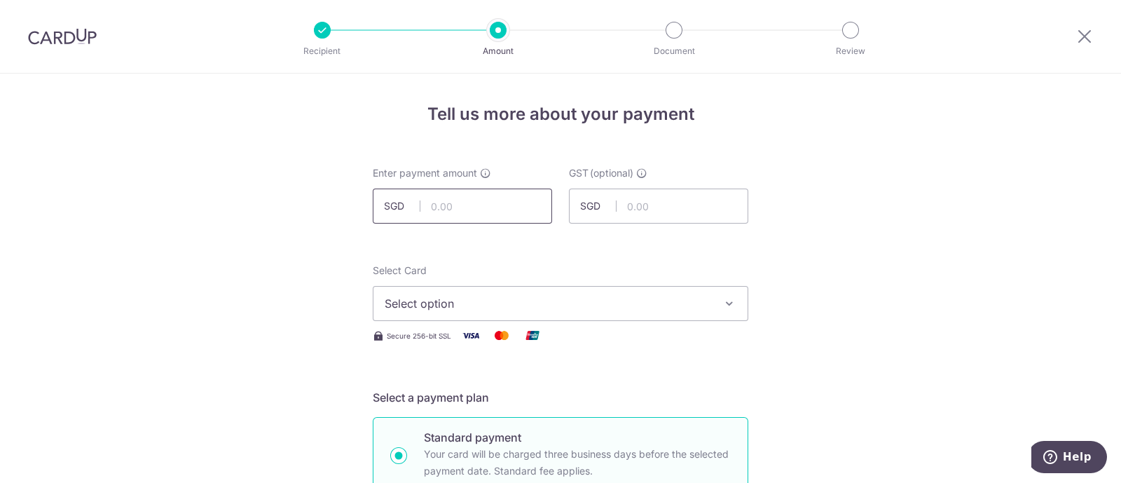
click at [477, 203] on input "text" at bounding box center [462, 206] width 179 height 35
type input "20,750.00"
type input "0.00"
click at [585, 298] on span "Select option" at bounding box center [548, 303] width 327 height 17
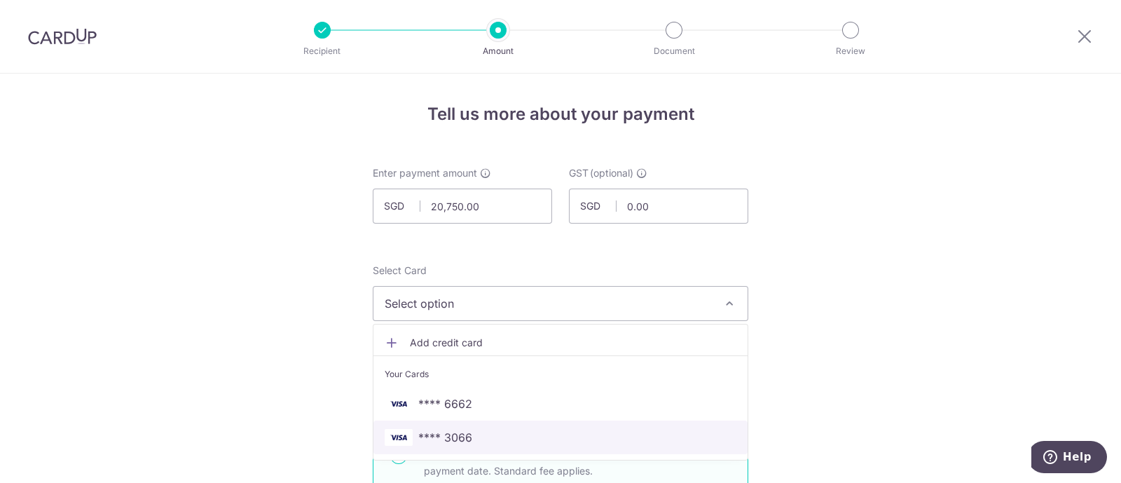
drag, startPoint x: 480, startPoint y: 436, endPoint x: 435, endPoint y: 425, distance: 46.8
click at [480, 436] on span "**** 3066" at bounding box center [561, 437] width 352 height 17
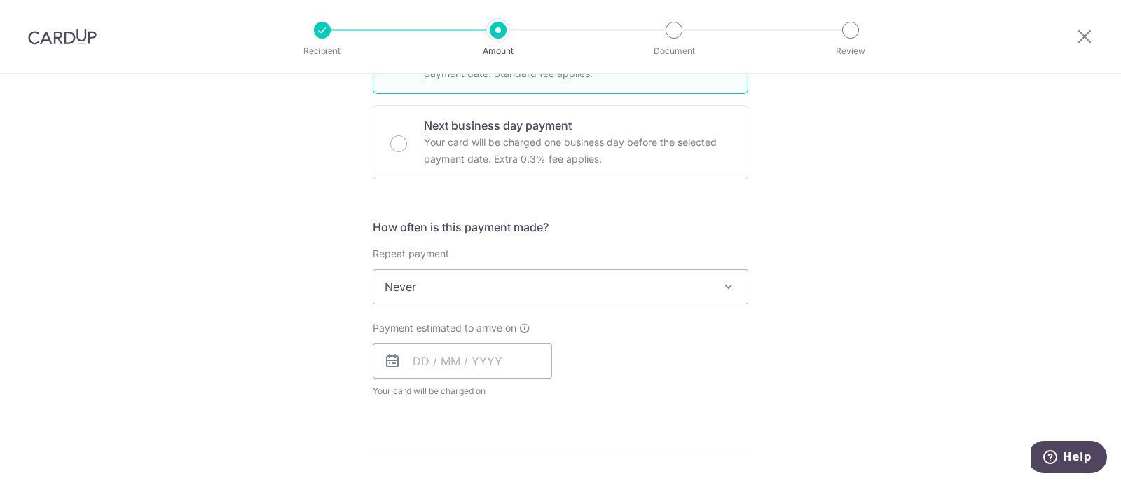
scroll to position [526, 0]
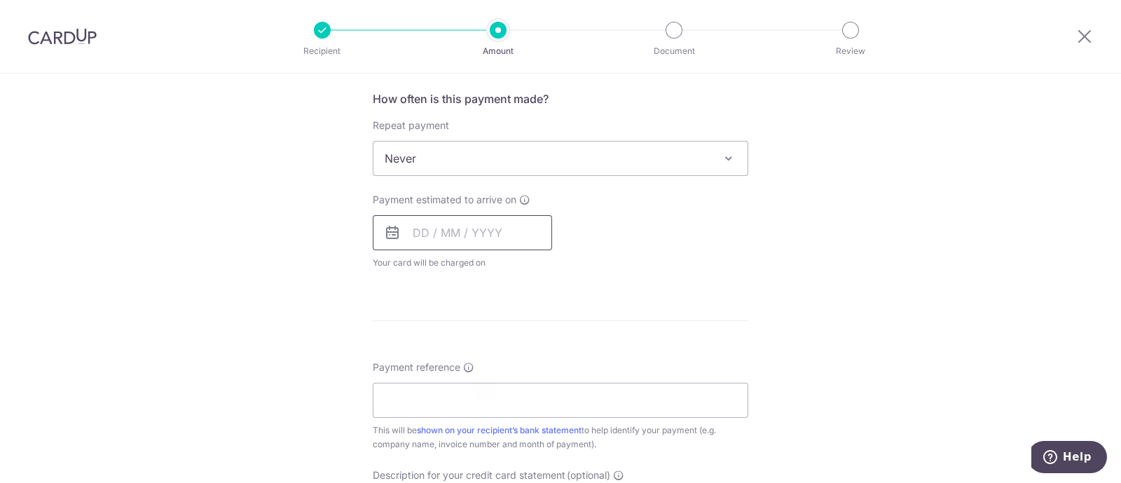
click at [480, 226] on input "text" at bounding box center [462, 232] width 179 height 35
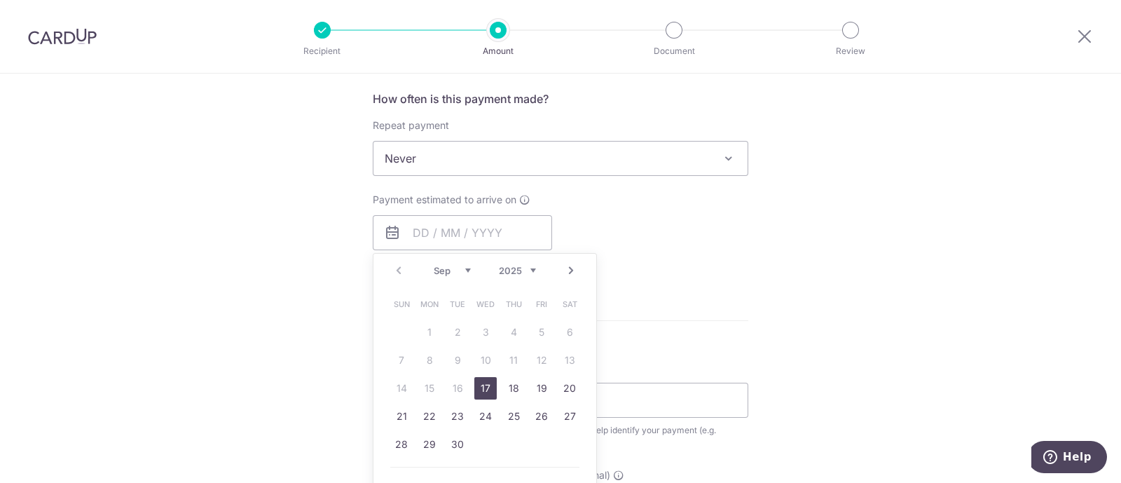
click at [481, 385] on link "17" at bounding box center [485, 388] width 22 height 22
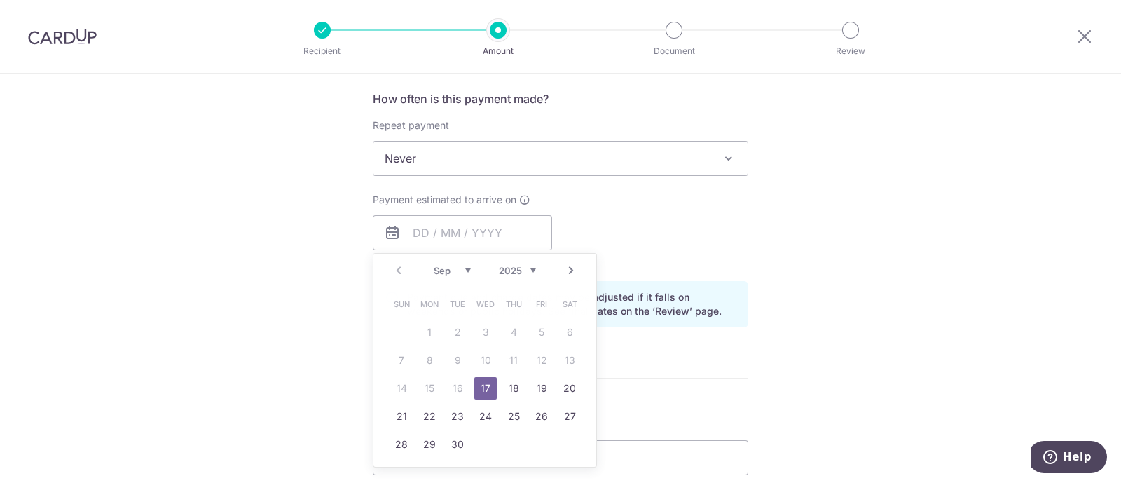
type input "17/09/2025"
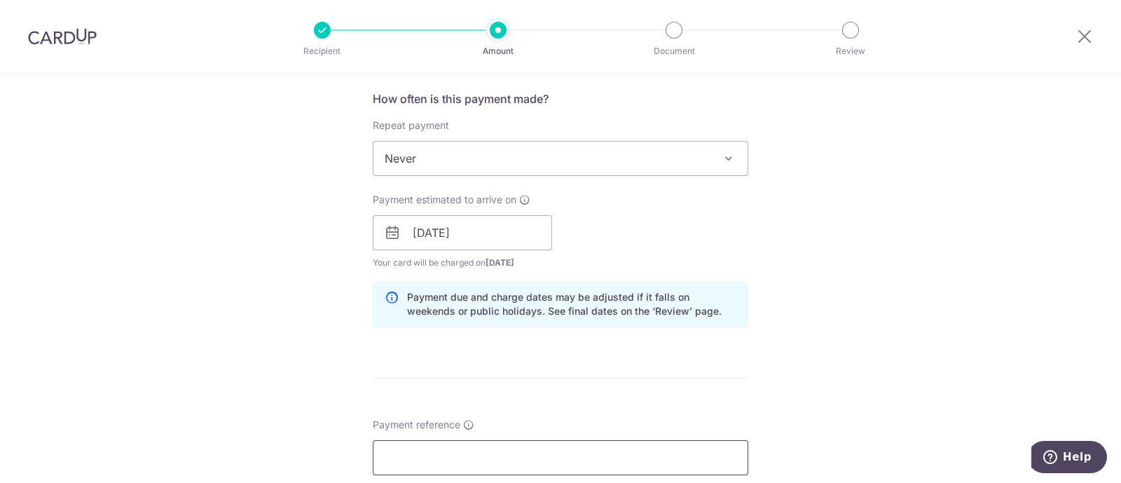
click at [415, 440] on input "Payment reference" at bounding box center [561, 457] width 376 height 35
paste input "IPOS 11 to 20 AUG"
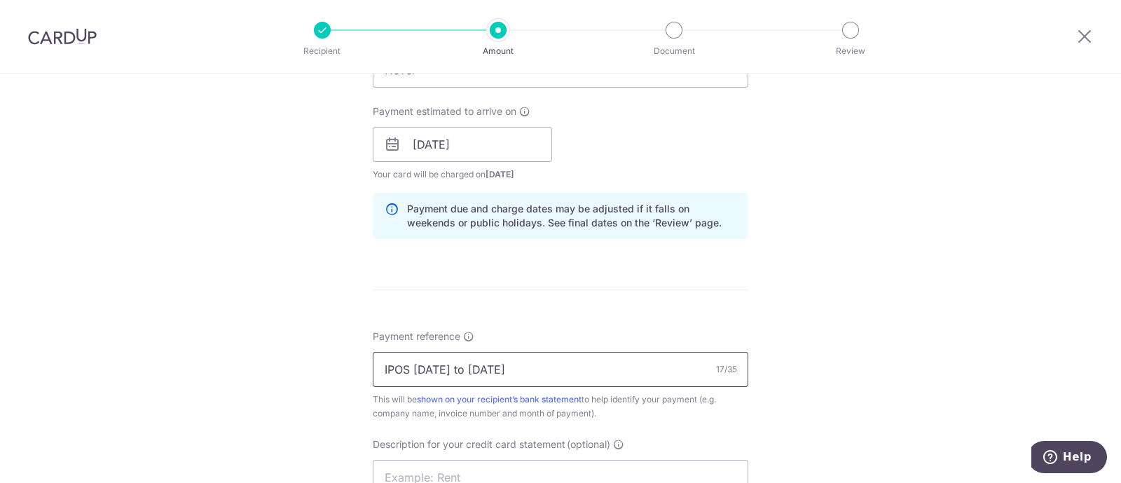
scroll to position [700, 0]
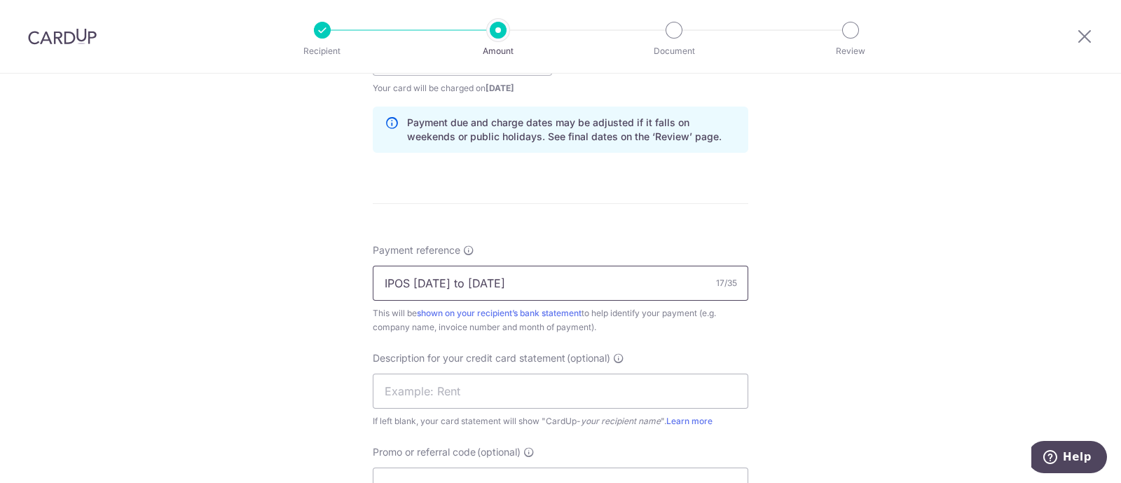
click at [416, 280] on input "IPOS 11 to 20 AUG" at bounding box center [561, 283] width 376 height 35
type input "IPOS 21 to 31 AUG"
paste input "IPOS 11 to 20 A"
type input "I"
drag, startPoint x: 423, startPoint y: 389, endPoint x: 517, endPoint y: 389, distance: 93.2
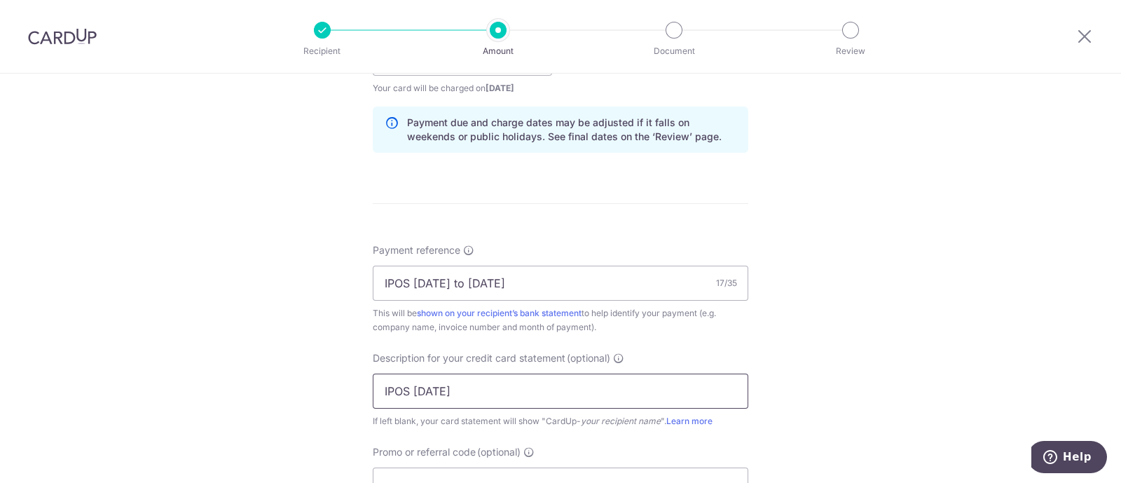
click at [517, 389] on input "IPOS 31JAN" at bounding box center [561, 391] width 376 height 35
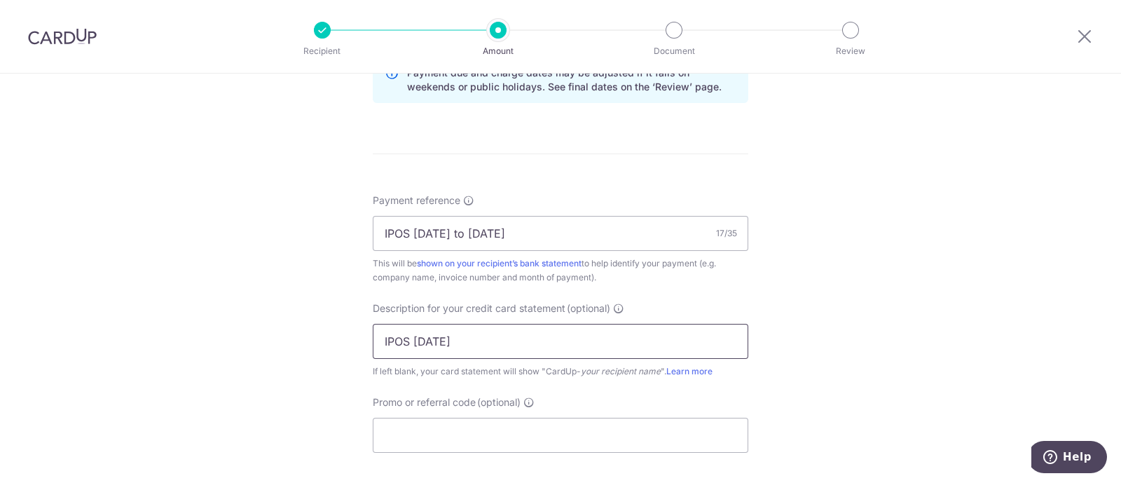
scroll to position [788, 0]
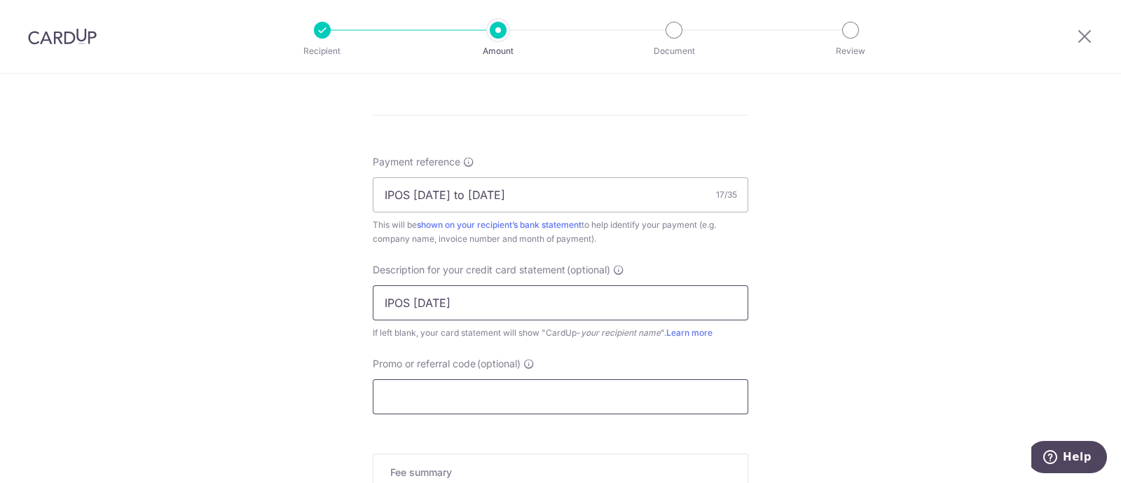
type input "IPOS 31AUG"
click at [442, 397] on input "Promo or referral code (optional)" at bounding box center [561, 396] width 376 height 35
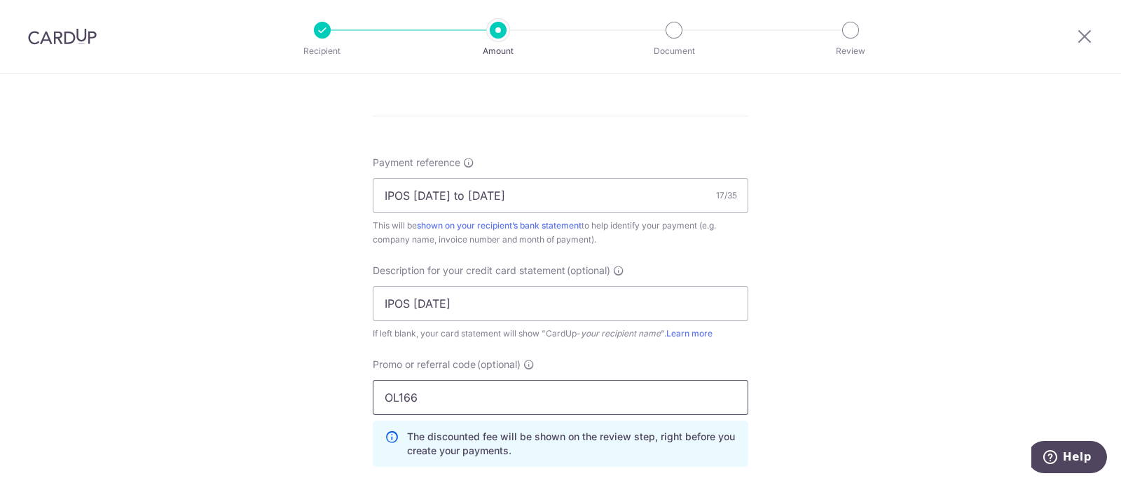
scroll to position [1051, 0]
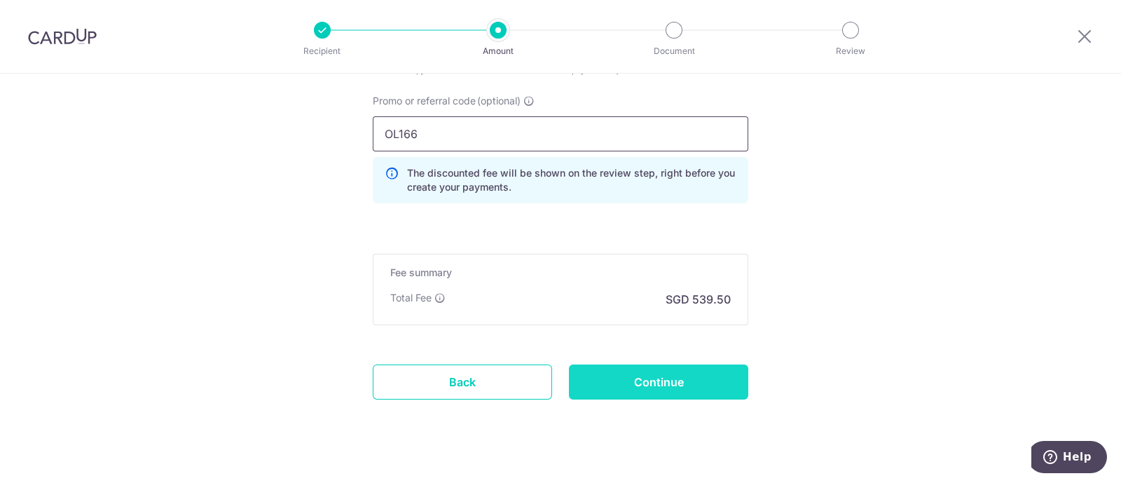
type input "OL166"
click at [655, 388] on input "Continue" at bounding box center [658, 381] width 179 height 35
type input "Create Schedule"
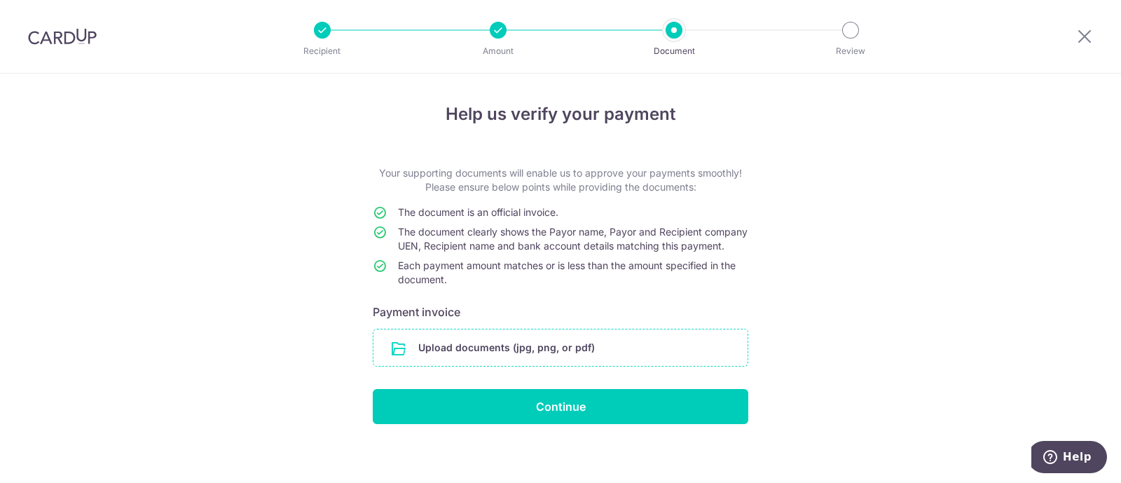
click at [533, 360] on input "file" at bounding box center [561, 347] width 374 height 36
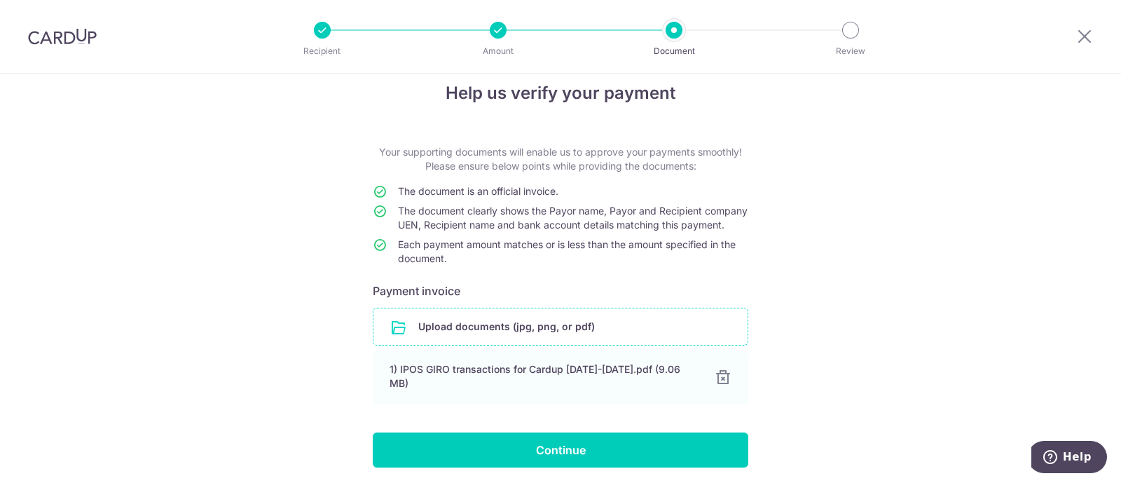
scroll to position [84, 0]
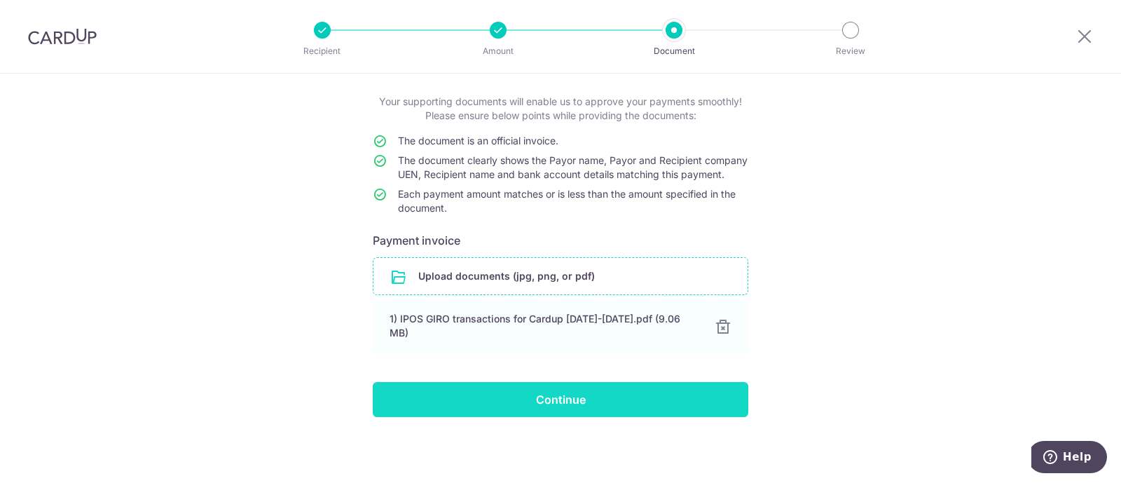
click at [562, 399] on input "Continue" at bounding box center [561, 399] width 376 height 35
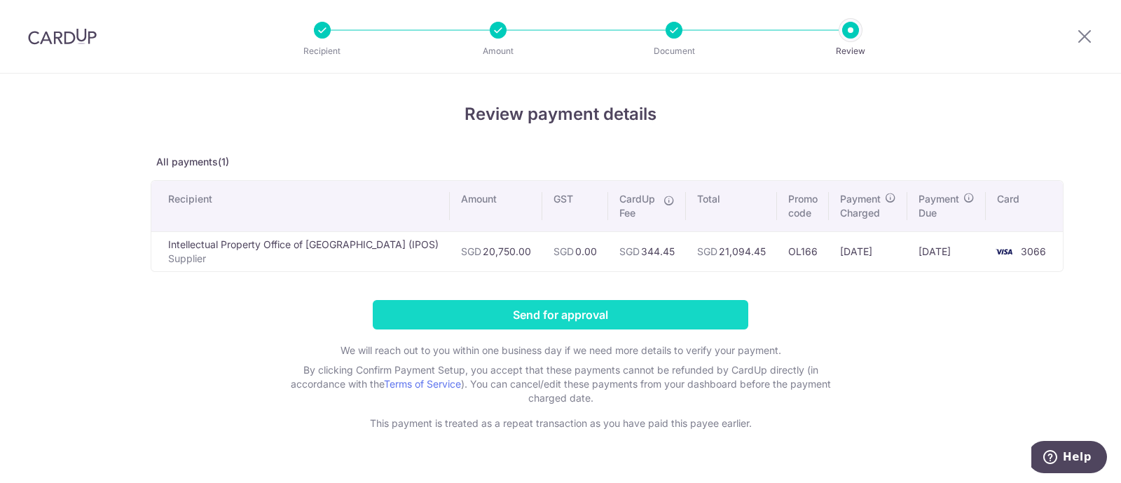
click at [550, 313] on input "Send for approval" at bounding box center [561, 314] width 376 height 29
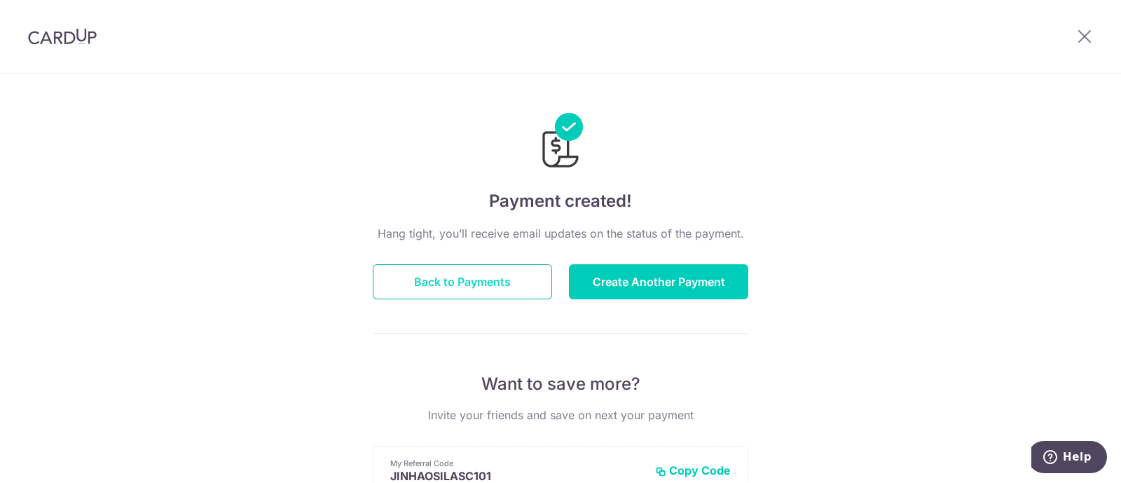
click at [470, 273] on button "Back to Payments" at bounding box center [462, 281] width 179 height 35
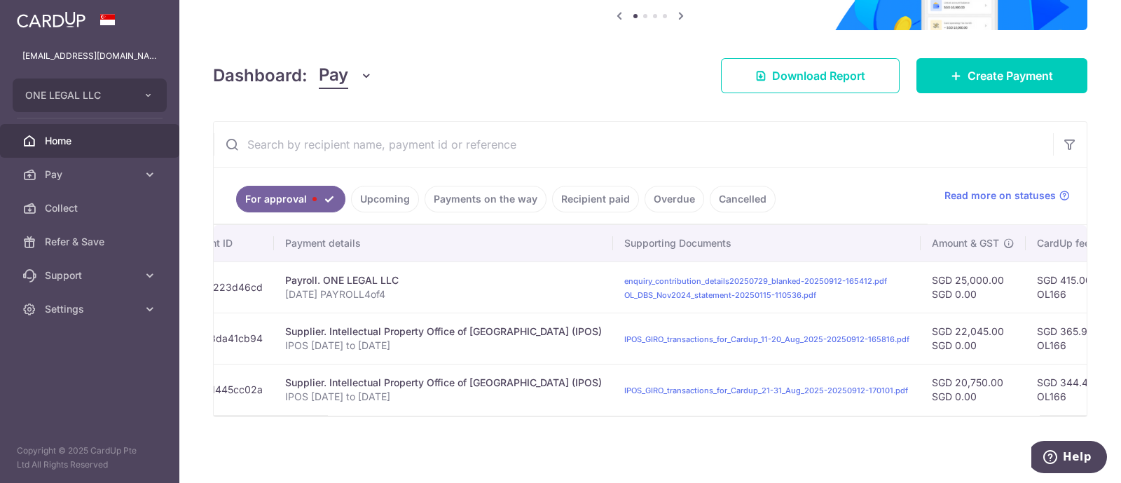
scroll to position [0, 365]
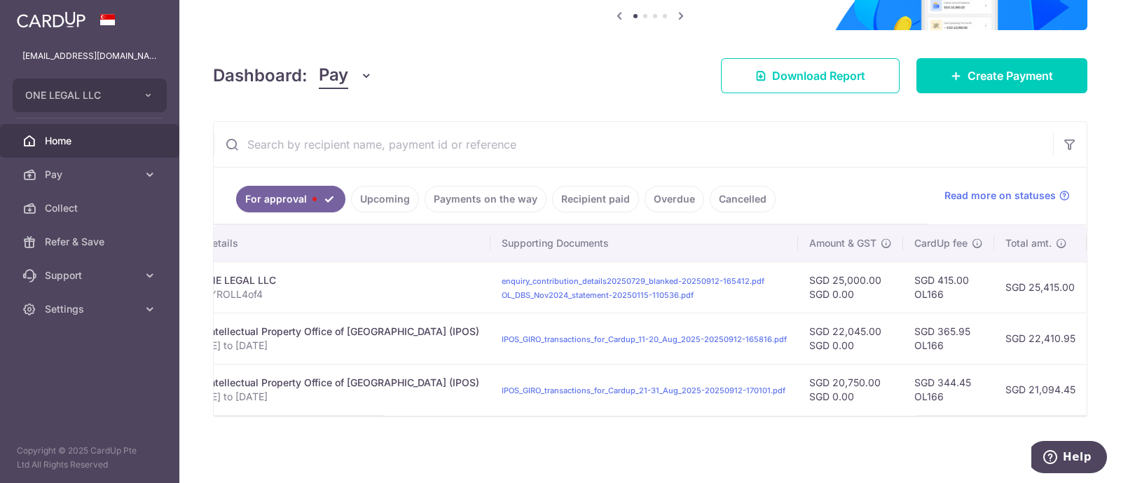
click at [995, 416] on div at bounding box center [650, 415] width 873 height 1
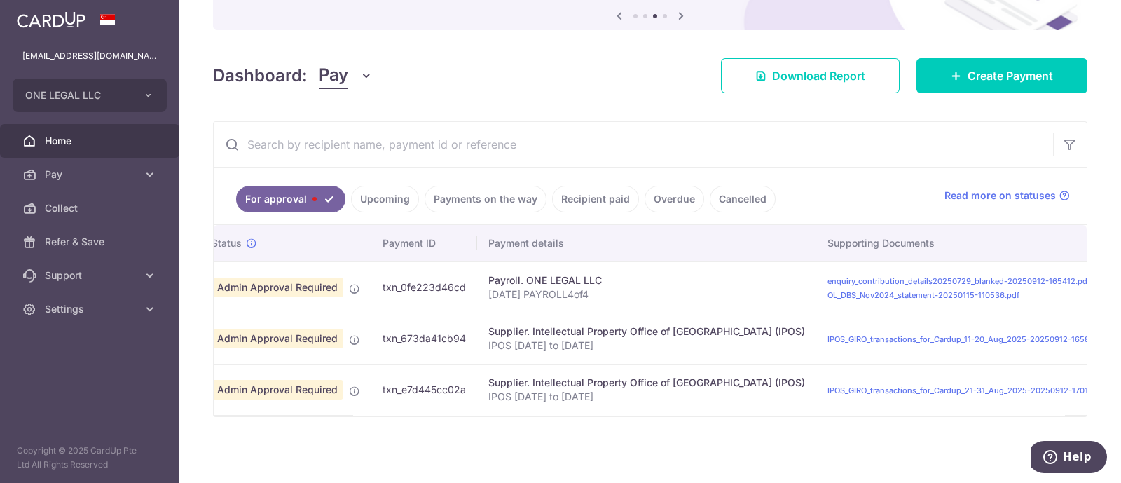
scroll to position [0, 41]
